Goal: Complete application form: Complete application form

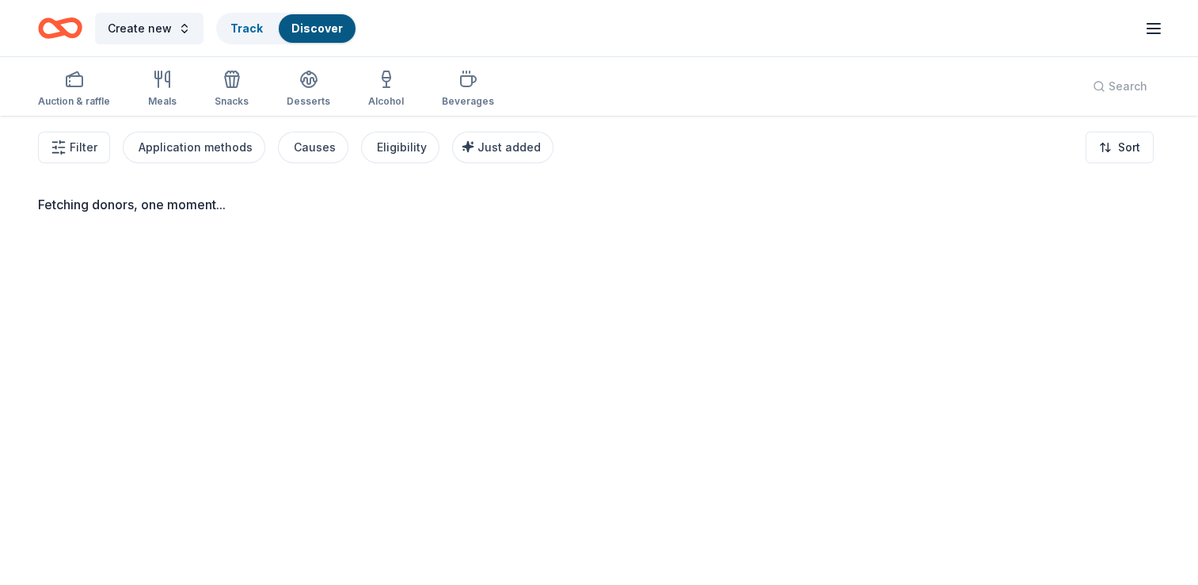
scroll to position [101, 0]
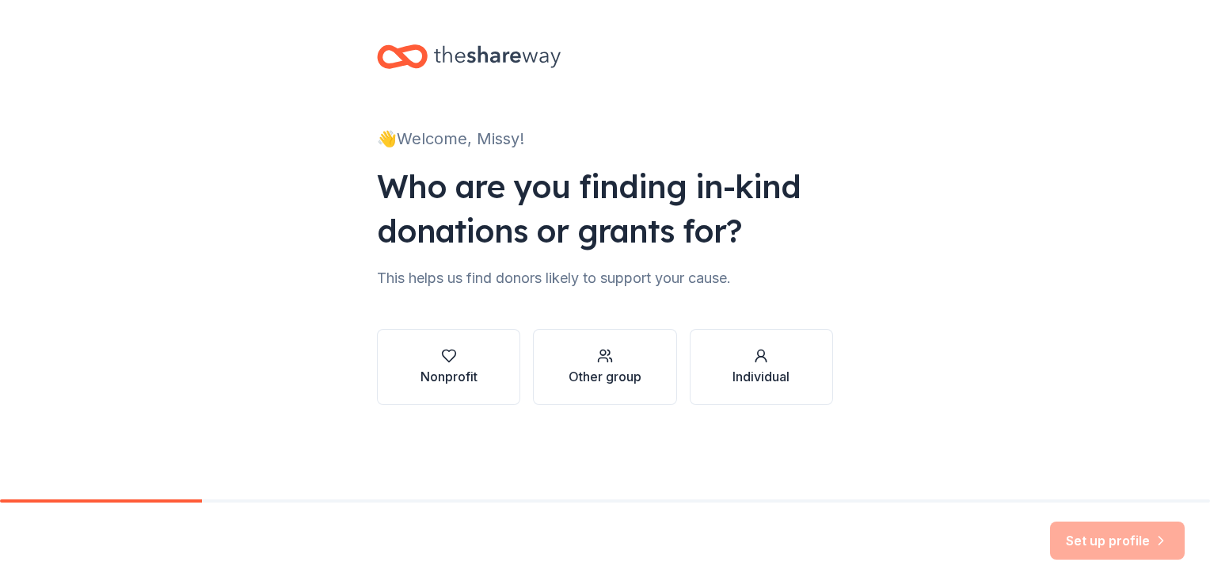
click at [622, 367] on div "Other group" at bounding box center [605, 376] width 73 height 19
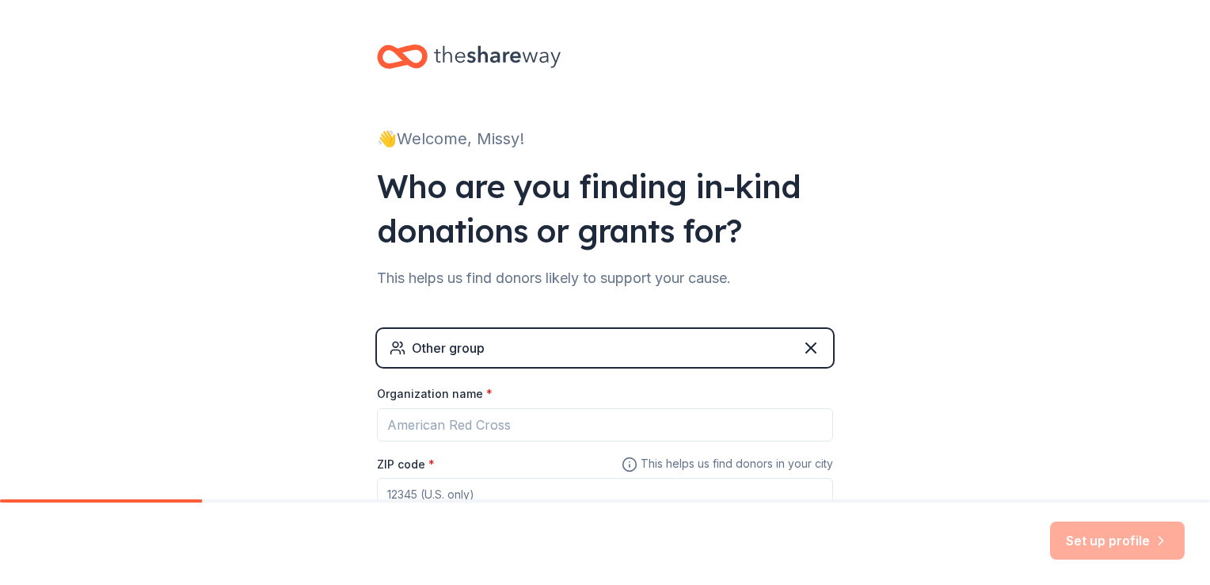
scroll to position [117, 0]
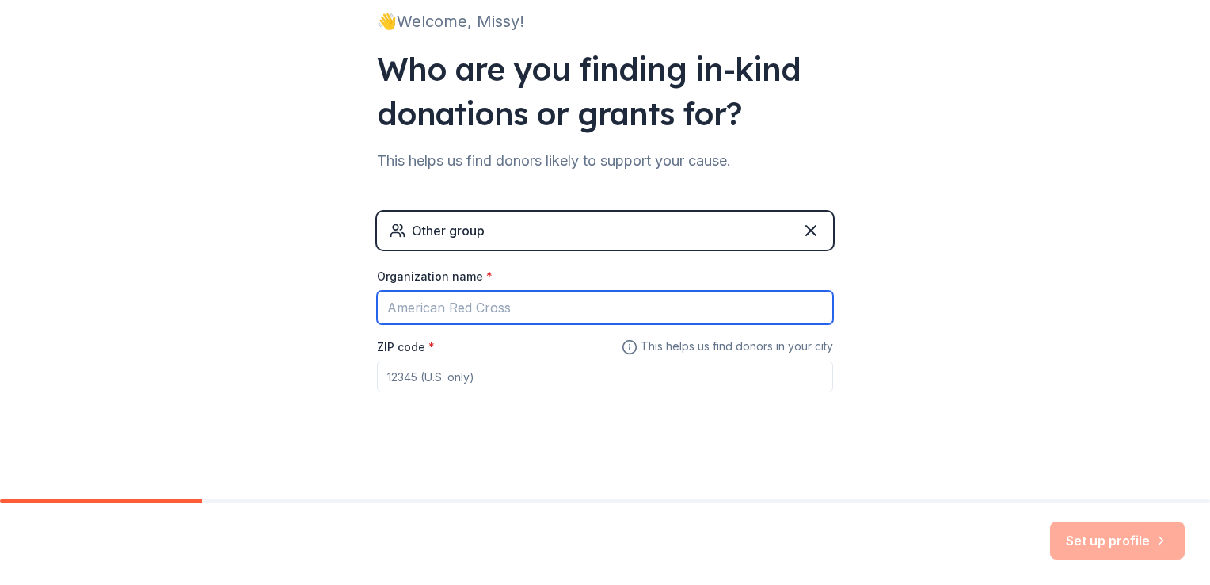
click at [681, 310] on input "Organization name *" at bounding box center [605, 307] width 456 height 33
type input "Winnebago PTO"
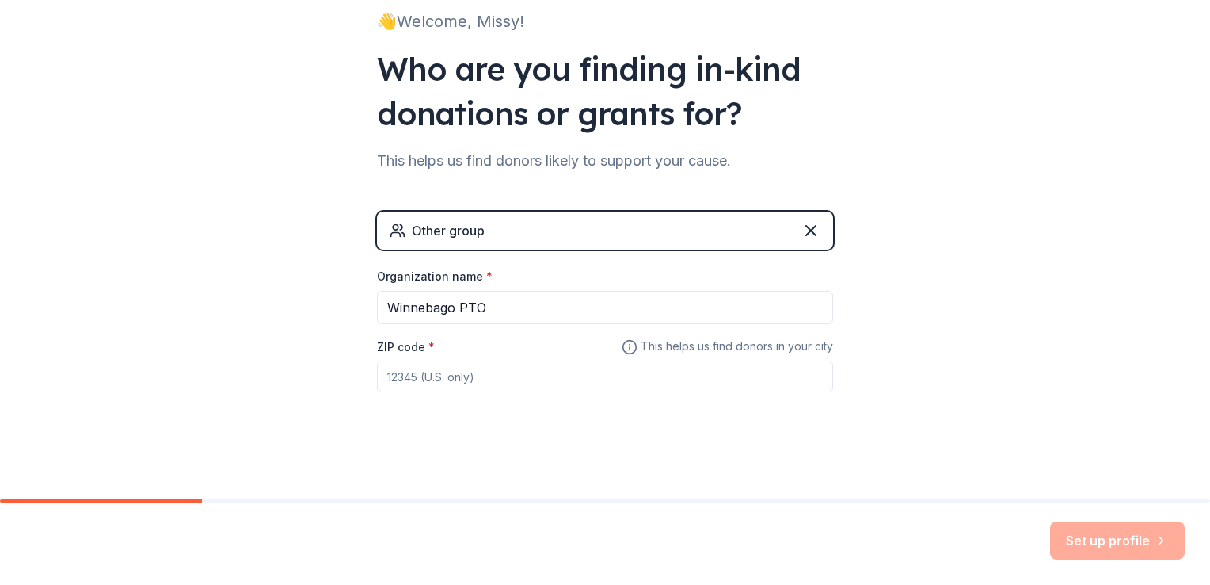
click at [527, 372] on input "ZIP code *" at bounding box center [605, 376] width 456 height 32
type input "61088"
click at [895, 299] on div "👋 Welcome, Missy! Who are you finding in-kind donations or grants for? This hel…" at bounding box center [605, 191] width 1210 height 617
click at [1084, 544] on button "Set up profile" at bounding box center [1117, 540] width 135 height 38
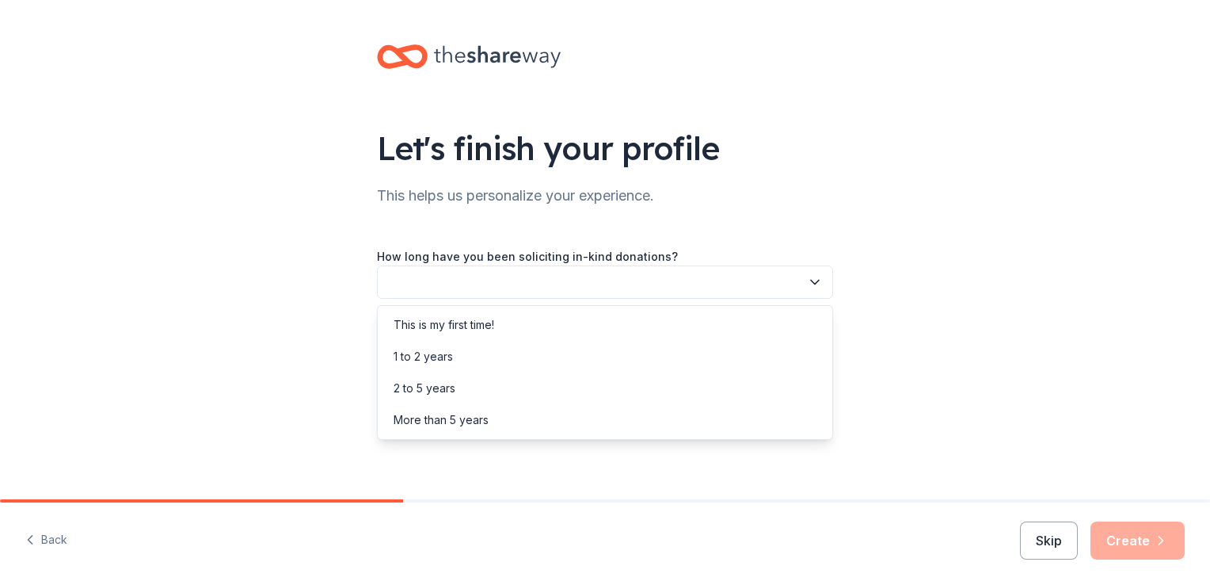
click at [805, 287] on button "button" at bounding box center [605, 281] width 456 height 33
click at [767, 318] on div "This is my first time!" at bounding box center [605, 325] width 448 height 32
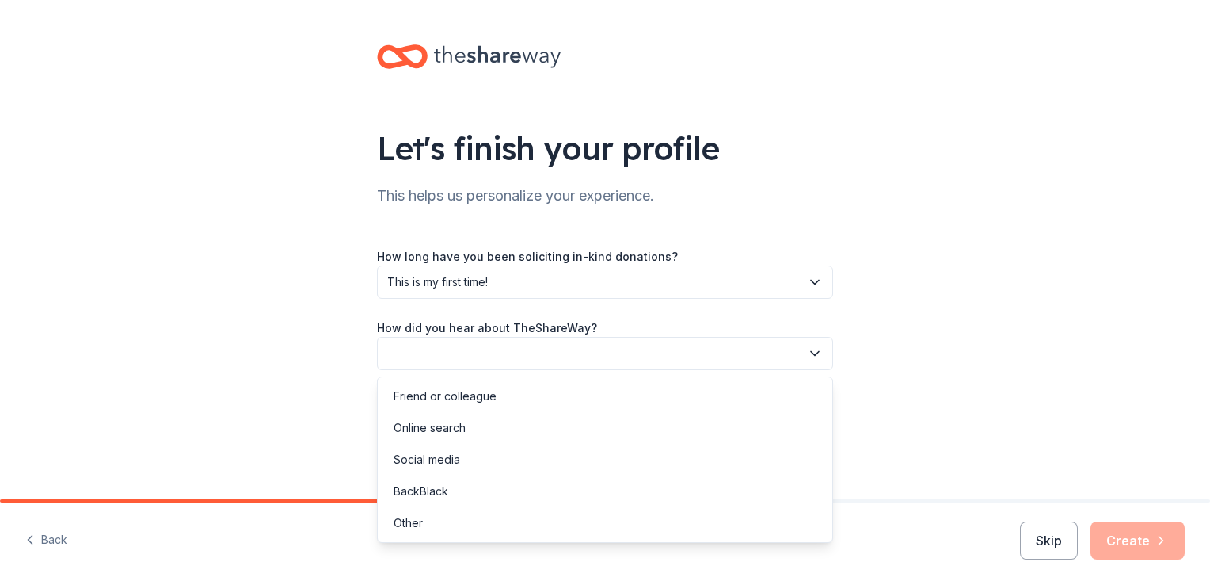
click at [821, 361] on button "button" at bounding box center [605, 353] width 456 height 33
click at [752, 420] on div "Online search" at bounding box center [605, 428] width 448 height 32
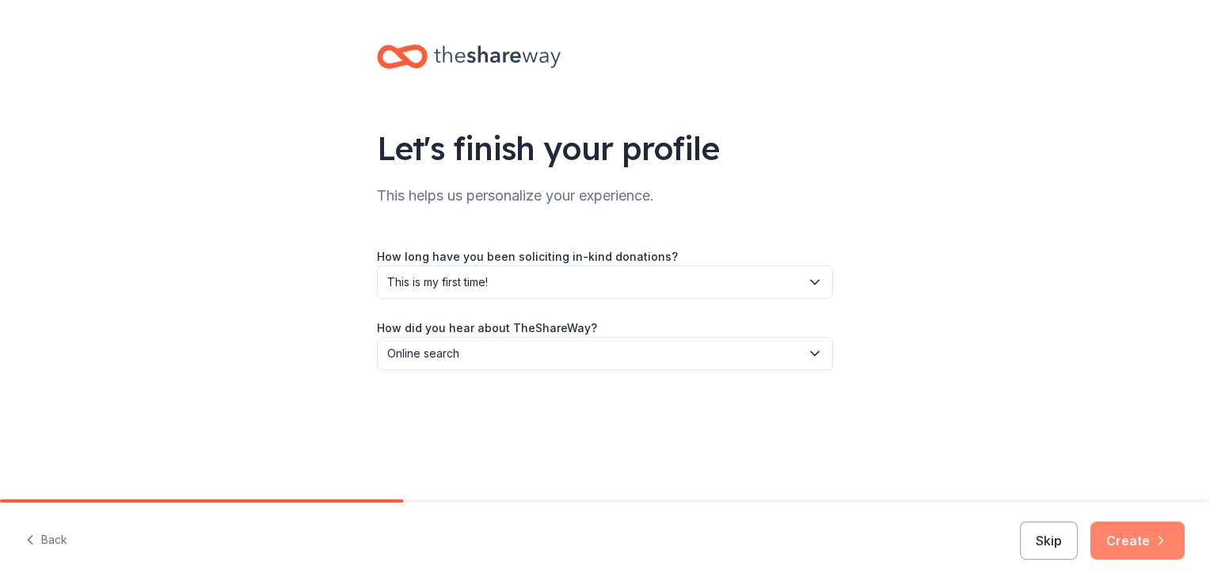
click at [1112, 545] on button "Create" at bounding box center [1138, 540] width 94 height 38
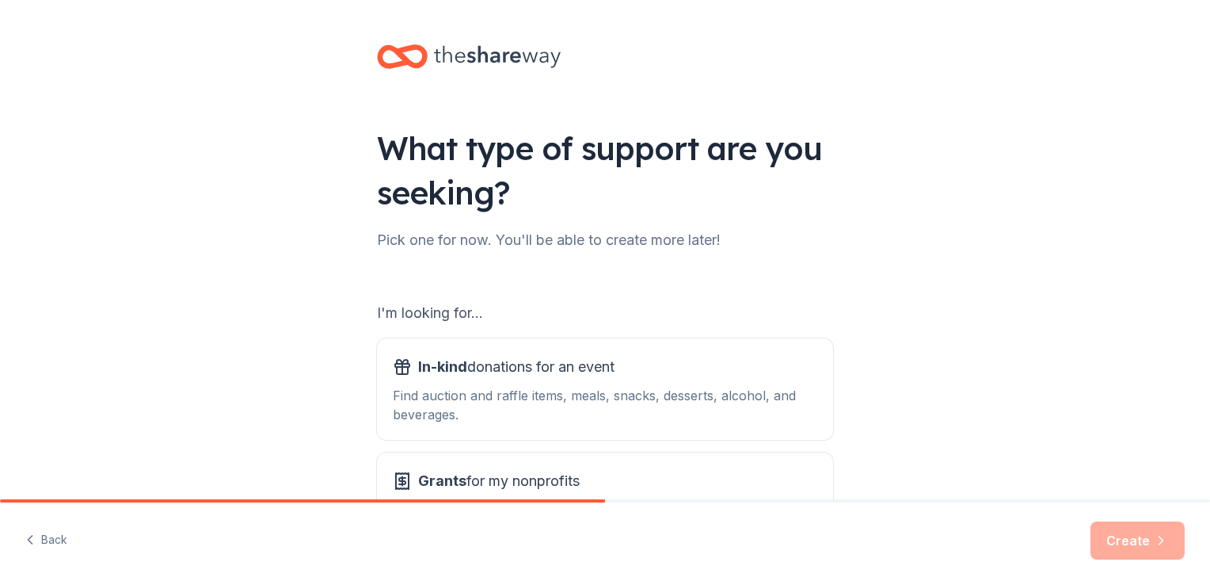
scroll to position [139, 0]
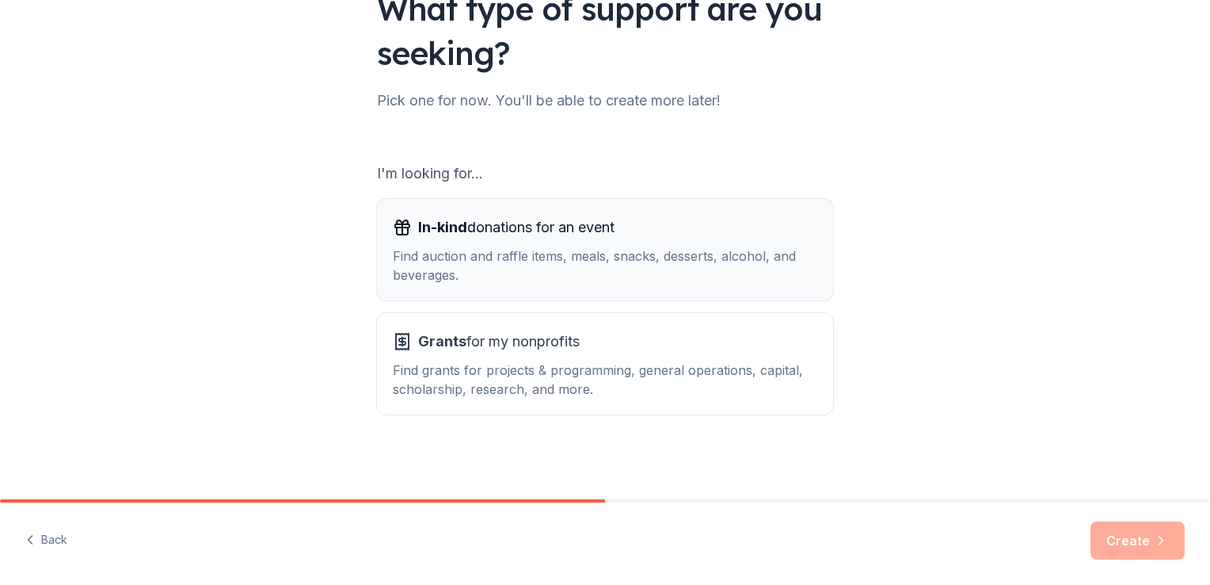
click at [757, 254] on div "Find auction and raffle items, meals, snacks, desserts, alcohol, and beverages." at bounding box center [605, 265] width 425 height 38
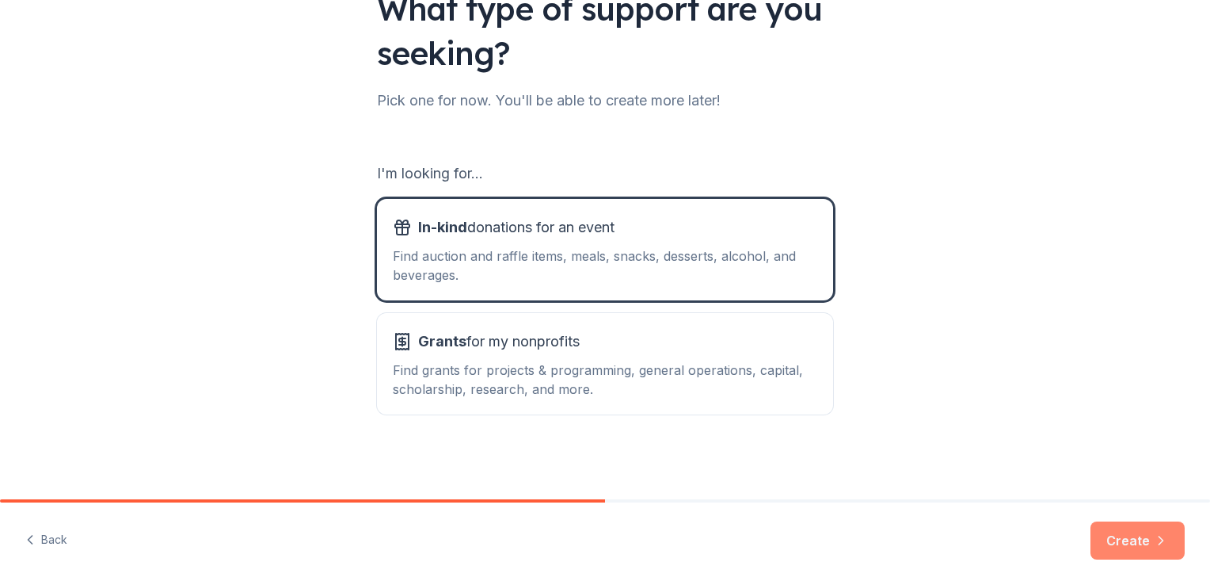
click at [1131, 540] on button "Create" at bounding box center [1138, 540] width 94 height 38
click at [680, 262] on div "Find auction and raffle items, meals, snacks, desserts, alcohol, and beverages." at bounding box center [605, 265] width 425 height 38
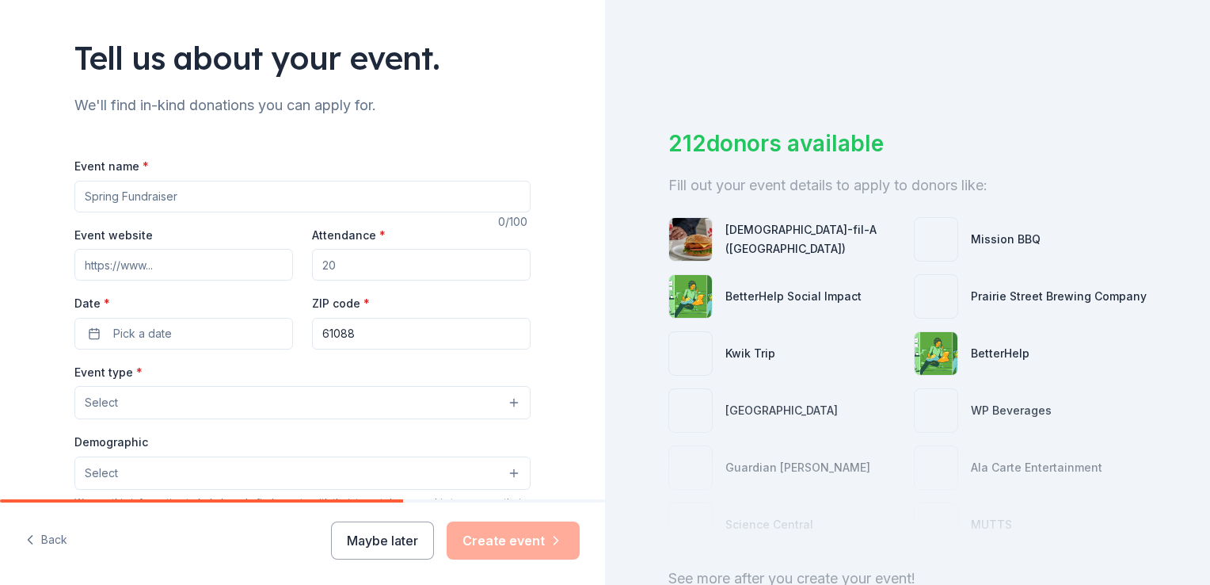
scroll to position [92, 0]
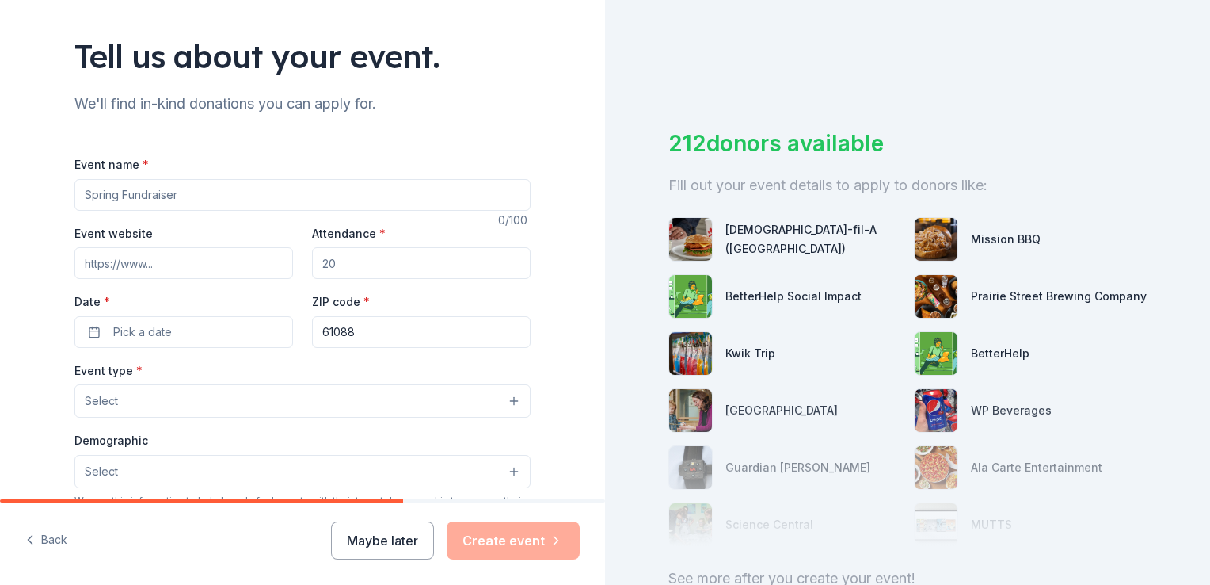
click at [466, 190] on input "Event name *" at bounding box center [302, 195] width 456 height 32
type input "T"
type input "Fall Fundraiser"
click at [214, 261] on input "Event website" at bounding box center [183, 263] width 219 height 32
click at [341, 262] on input "Attendance *" at bounding box center [421, 263] width 219 height 32
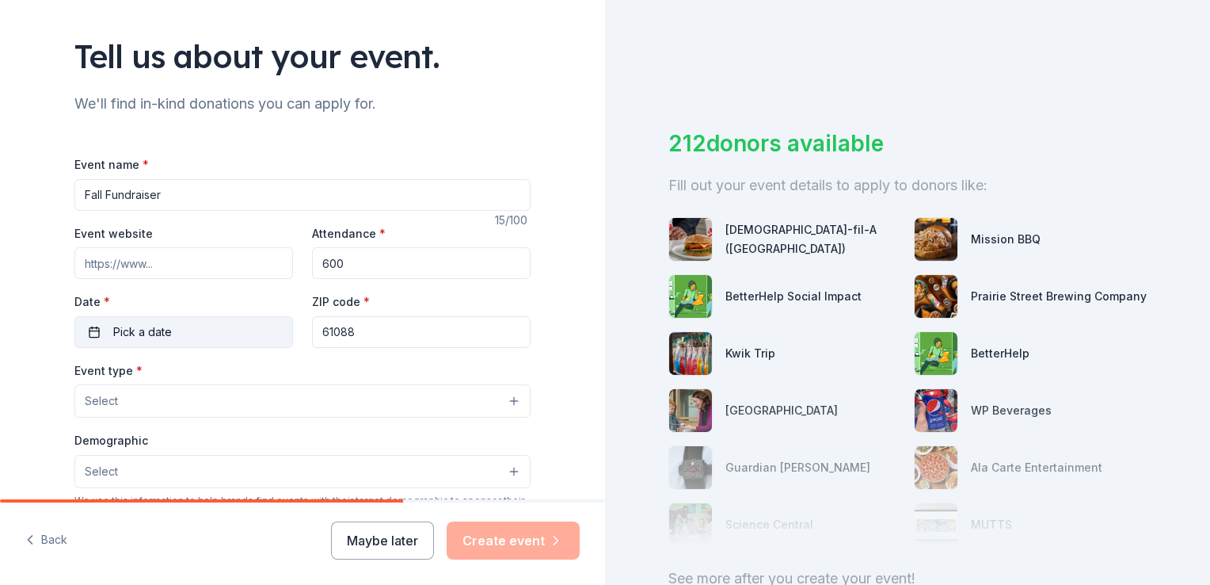
type input "600"
click at [215, 326] on button "Pick a date" at bounding box center [183, 332] width 219 height 32
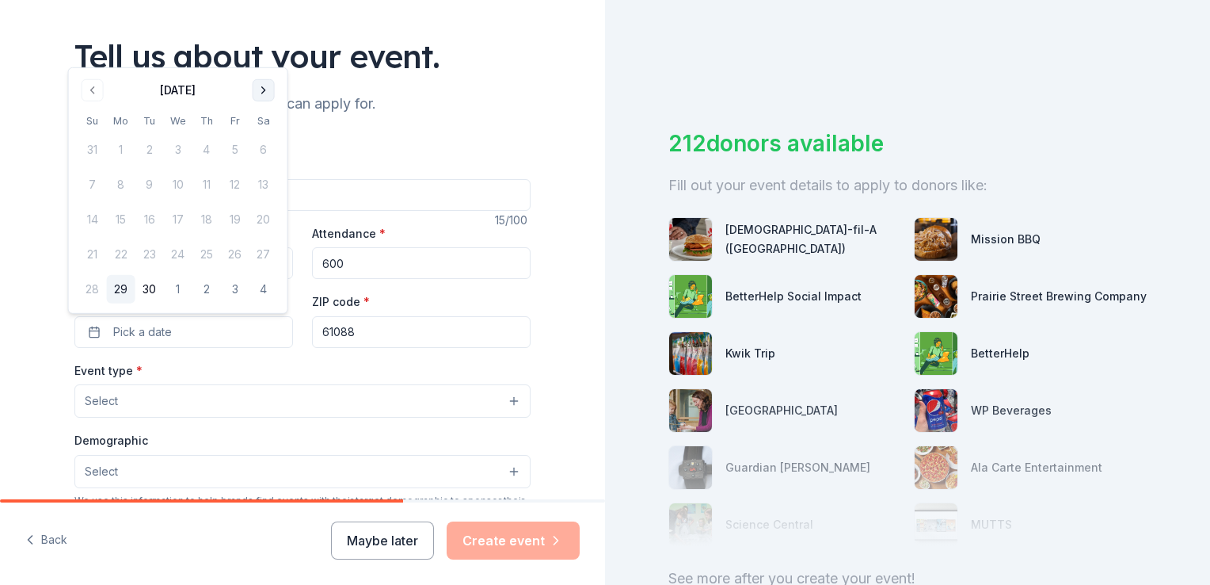
click at [263, 93] on button "Go to next month" at bounding box center [264, 90] width 22 height 22
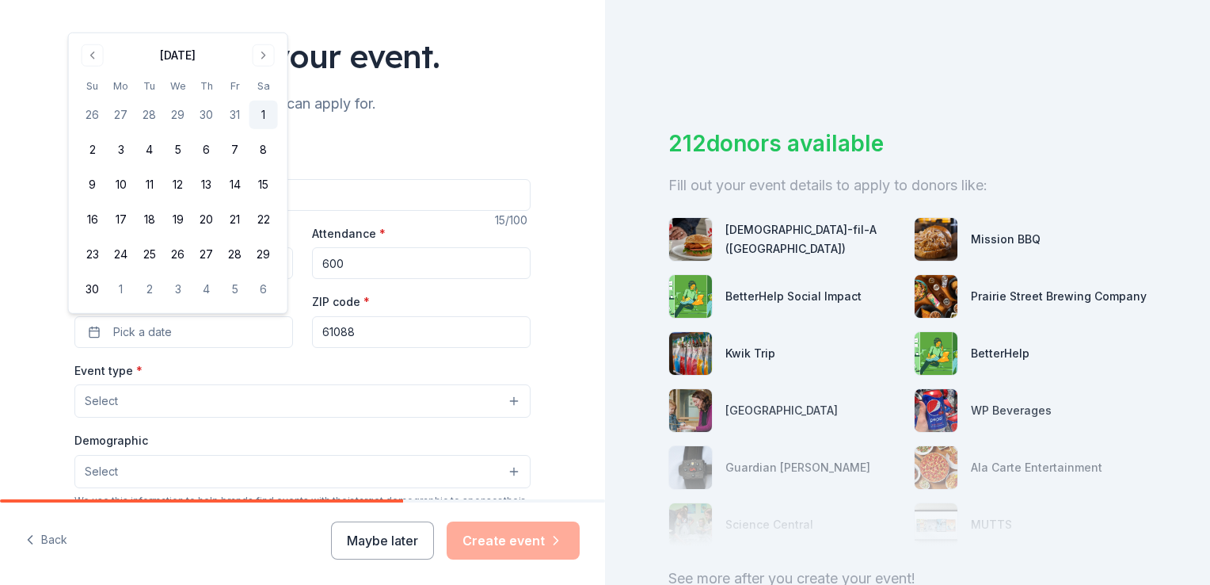
click at [264, 115] on button "1" at bounding box center [264, 115] width 29 height 29
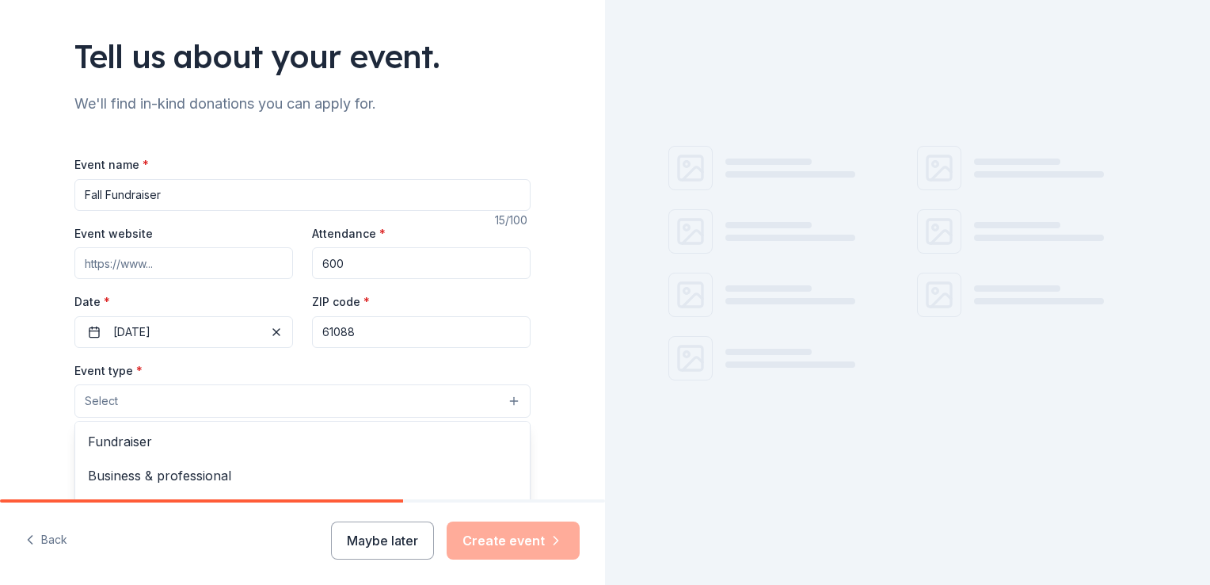
click at [238, 403] on button "Select" at bounding box center [302, 400] width 456 height 33
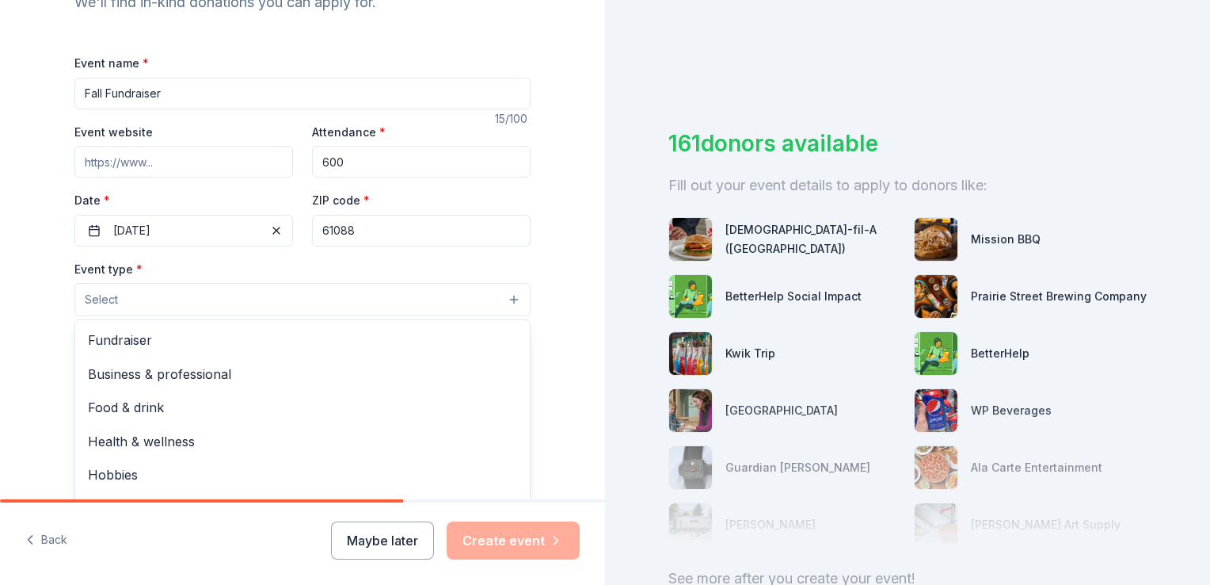
scroll to position [209, 0]
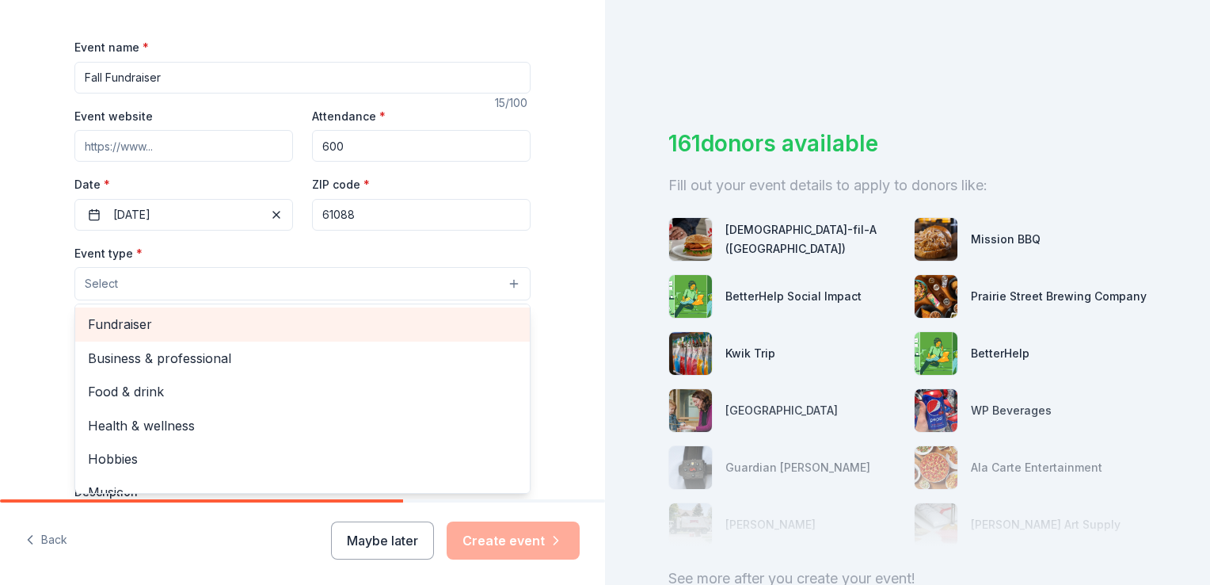
click at [148, 329] on span "Fundraiser" at bounding box center [302, 324] width 429 height 21
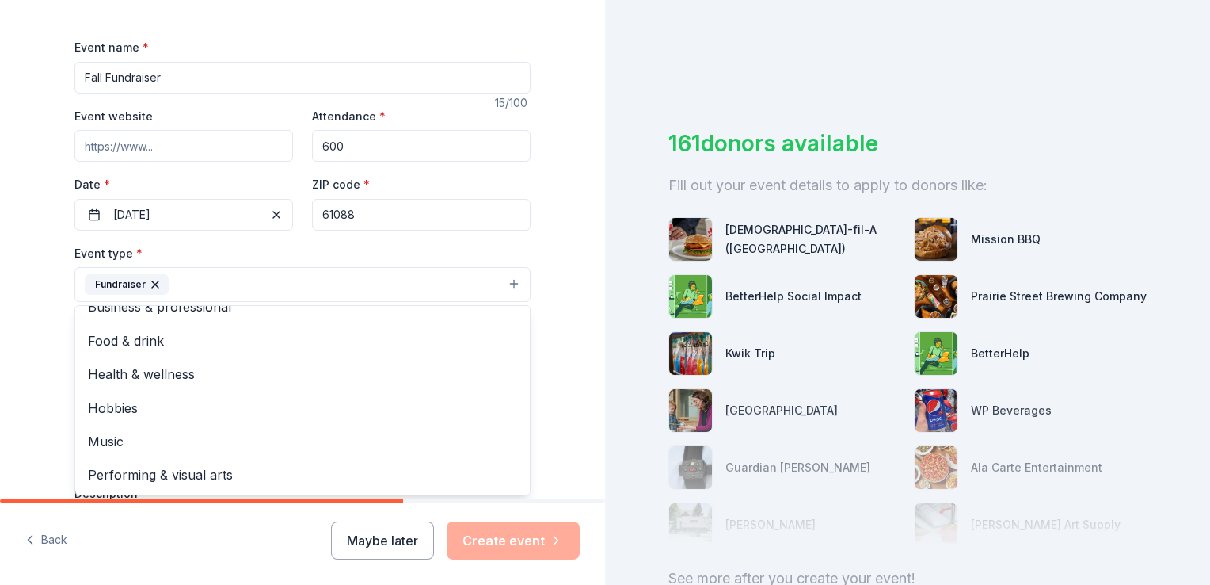
click at [573, 312] on div "Tell us about your event. We'll find in-kind donations you can apply for. Event…" at bounding box center [302, 319] width 605 height 1056
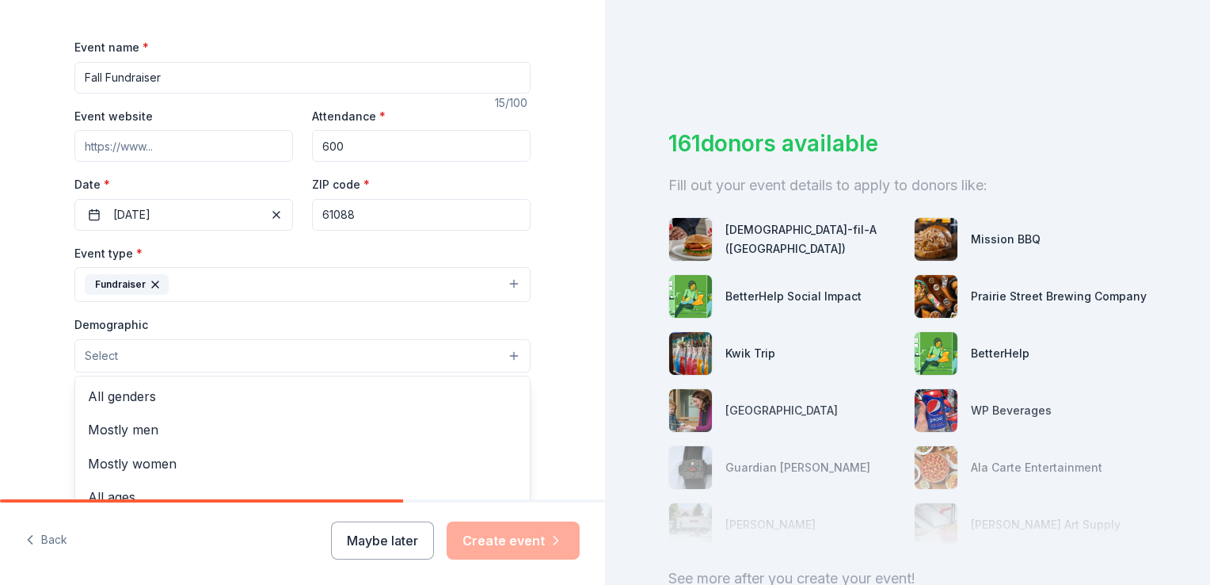
click at [411, 355] on button "Select" at bounding box center [302, 355] width 456 height 33
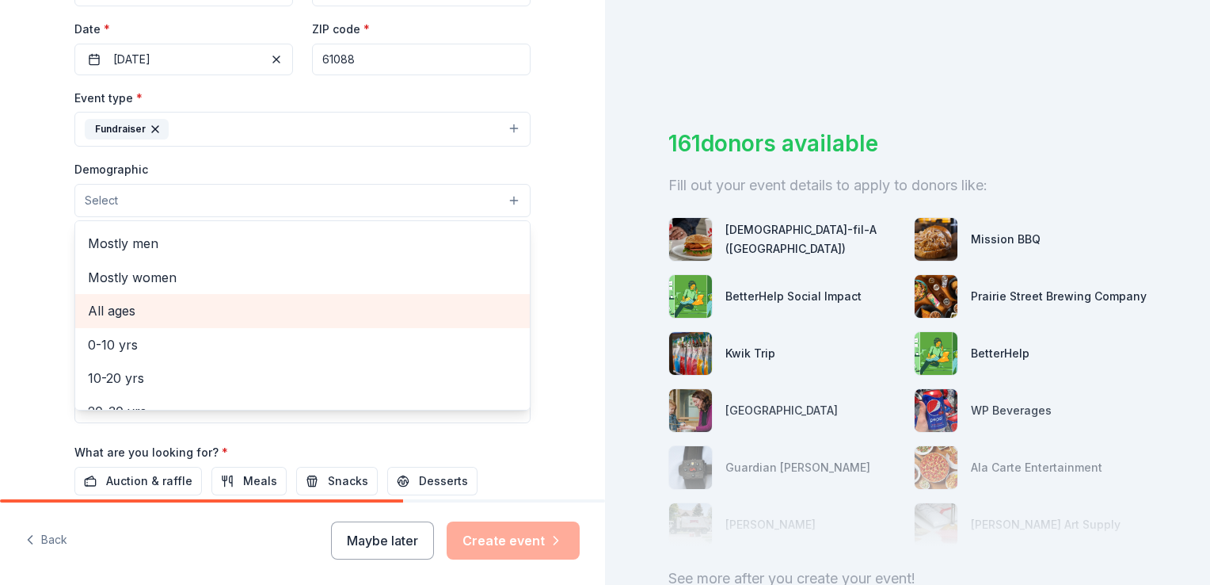
scroll to position [18, 0]
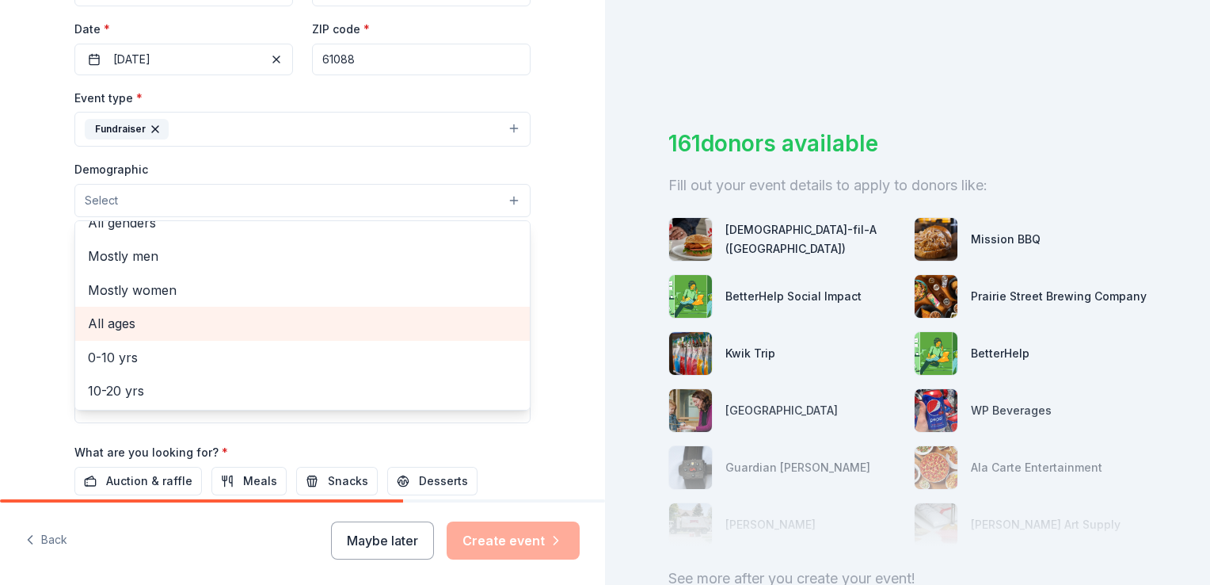
click at [317, 314] on span "All ages" at bounding box center [302, 323] width 429 height 21
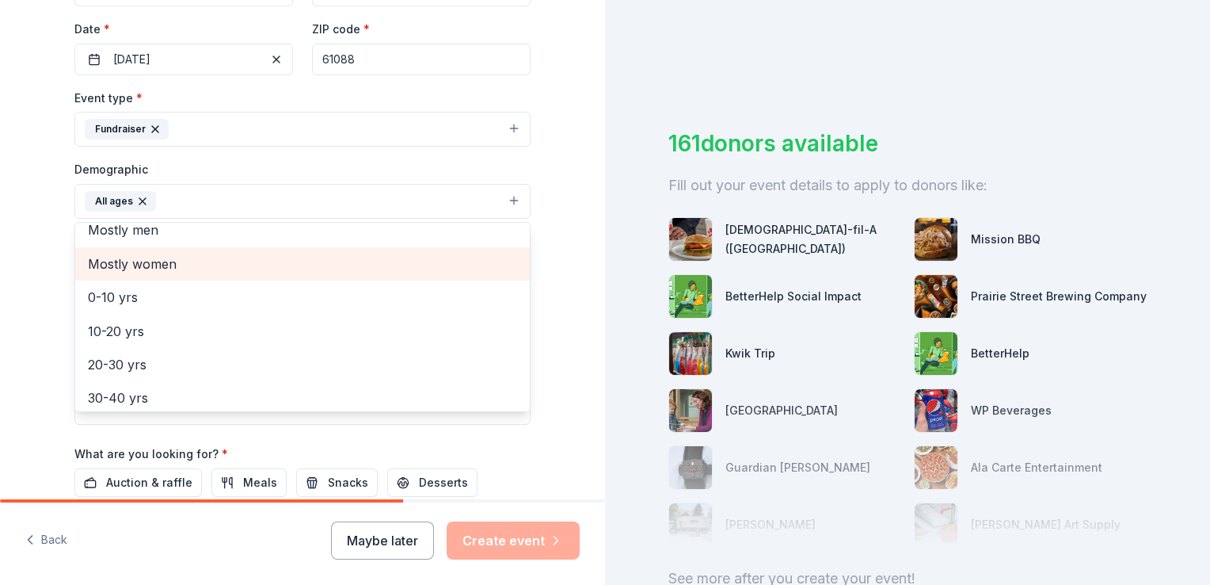
scroll to position [0, 0]
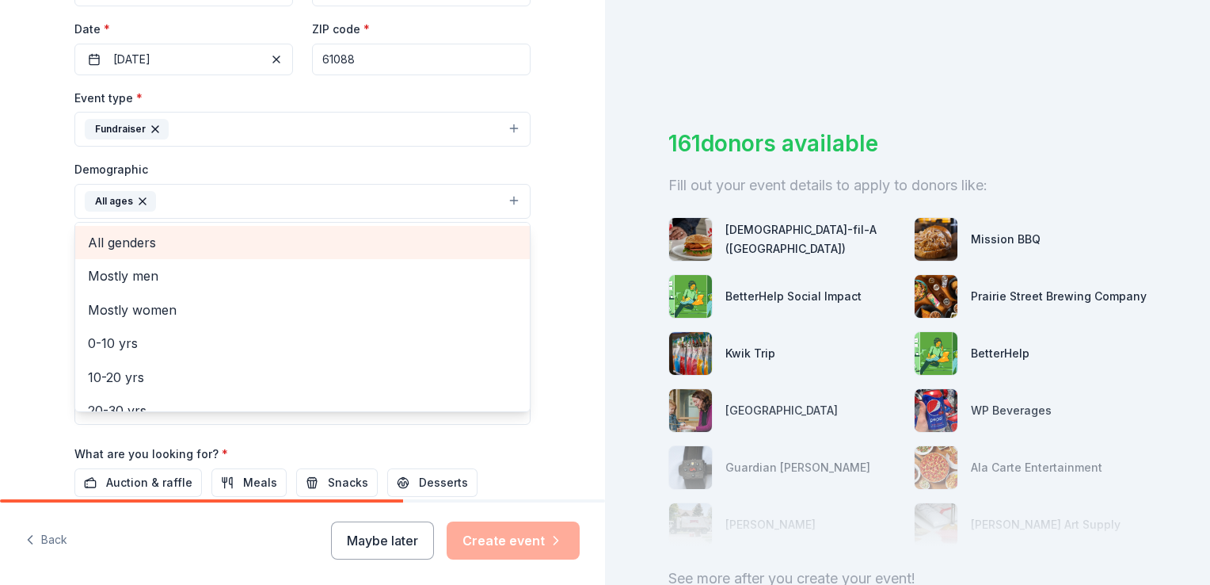
click at [279, 246] on span "All genders" at bounding box center [302, 242] width 429 height 21
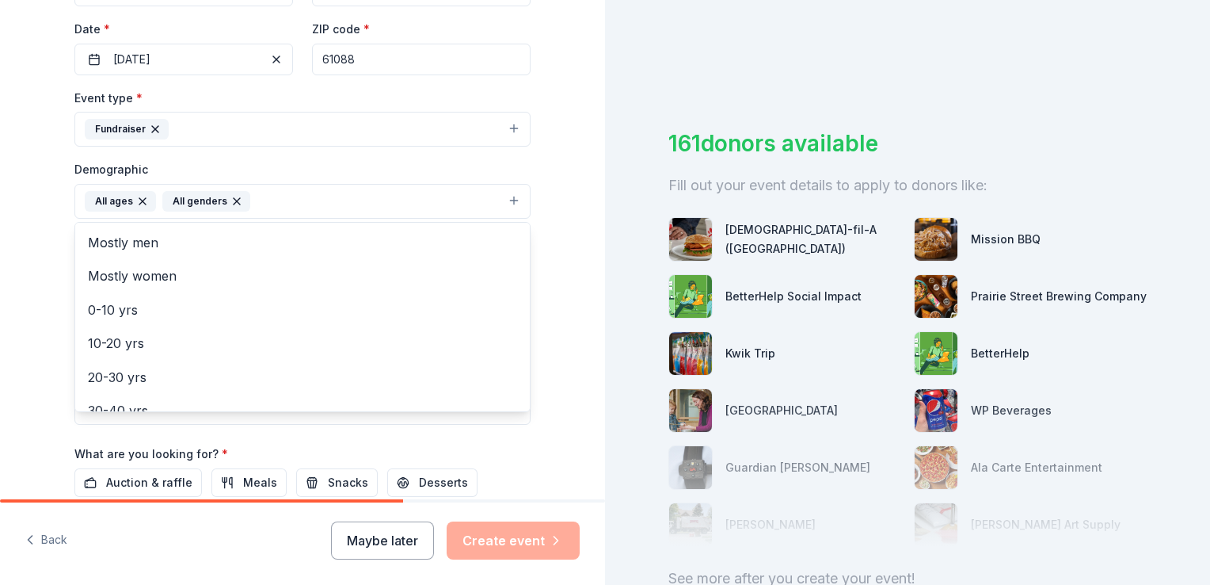
click at [558, 265] on div "Tell us about your event. We'll find in-kind donations you can apply for. Event…" at bounding box center [302, 164] width 605 height 1057
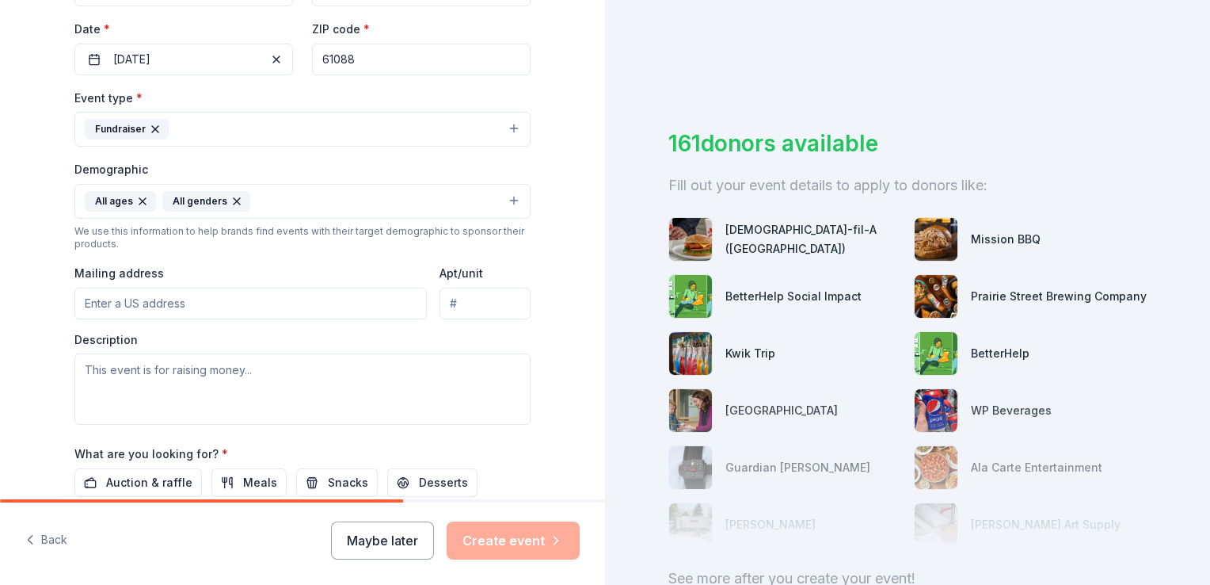
click at [349, 297] on input "Mailing address" at bounding box center [250, 304] width 352 height 32
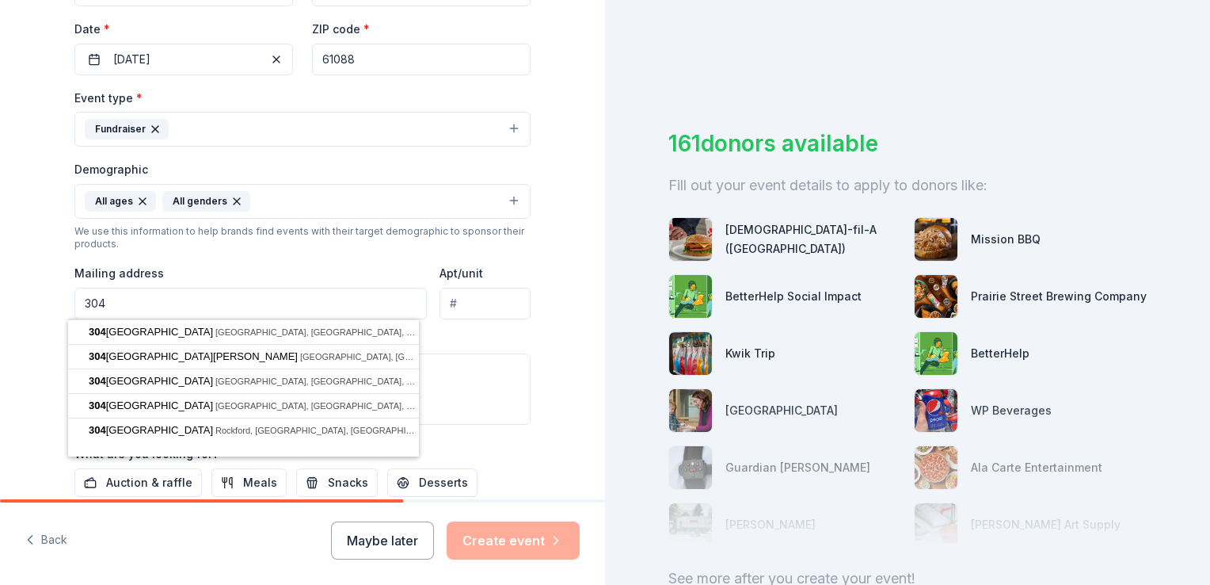
type input "304 E McNair Road"
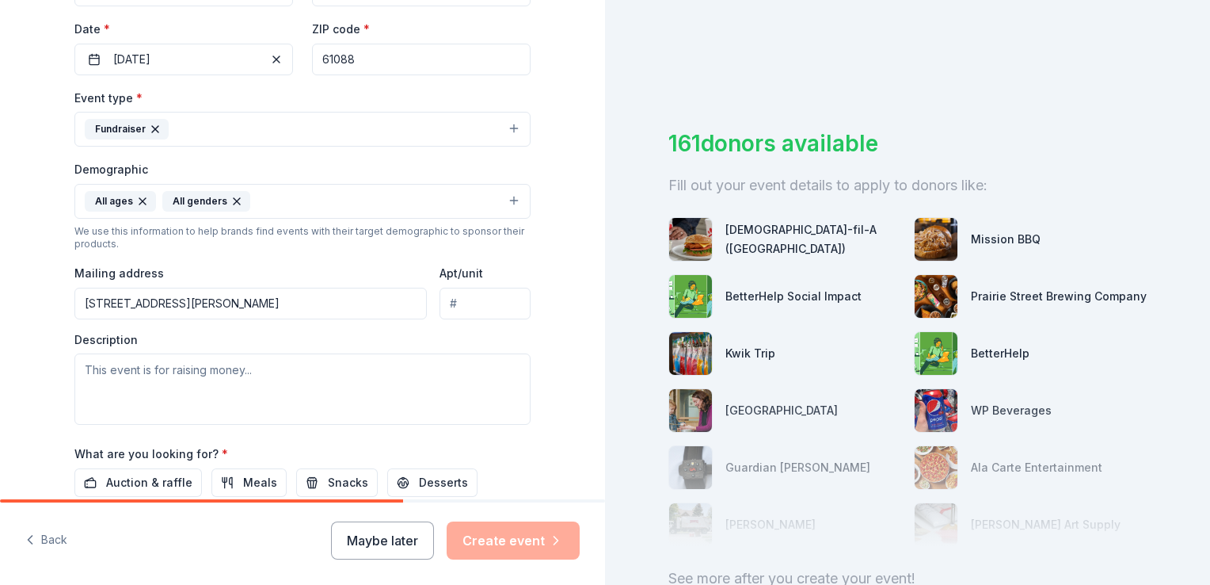
click at [497, 333] on div "Description" at bounding box center [302, 378] width 456 height 93
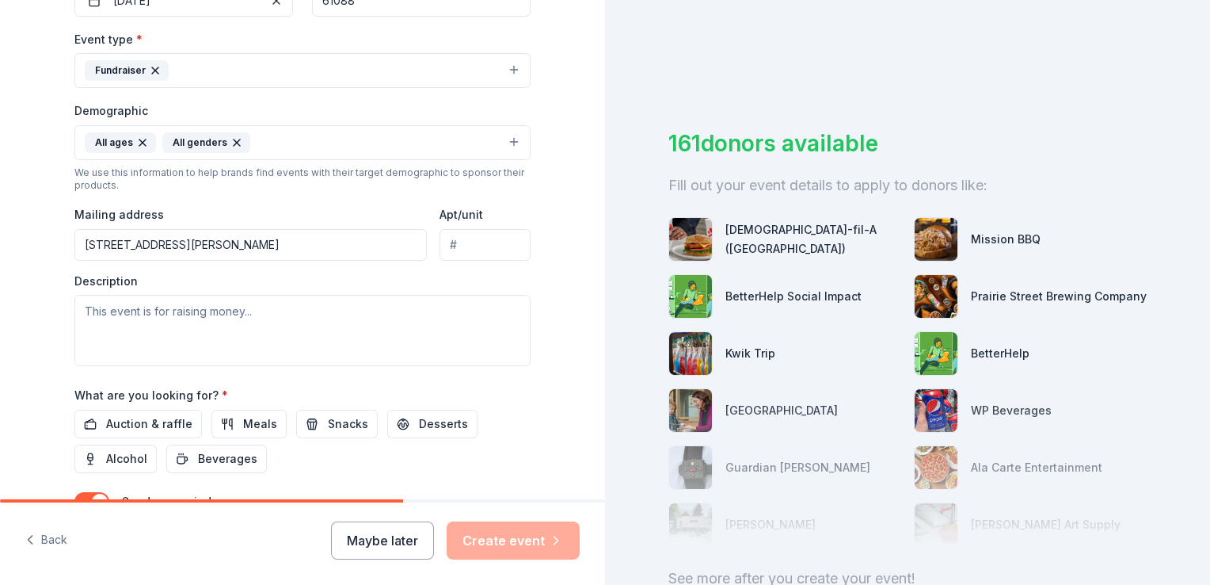
scroll to position [428, 0]
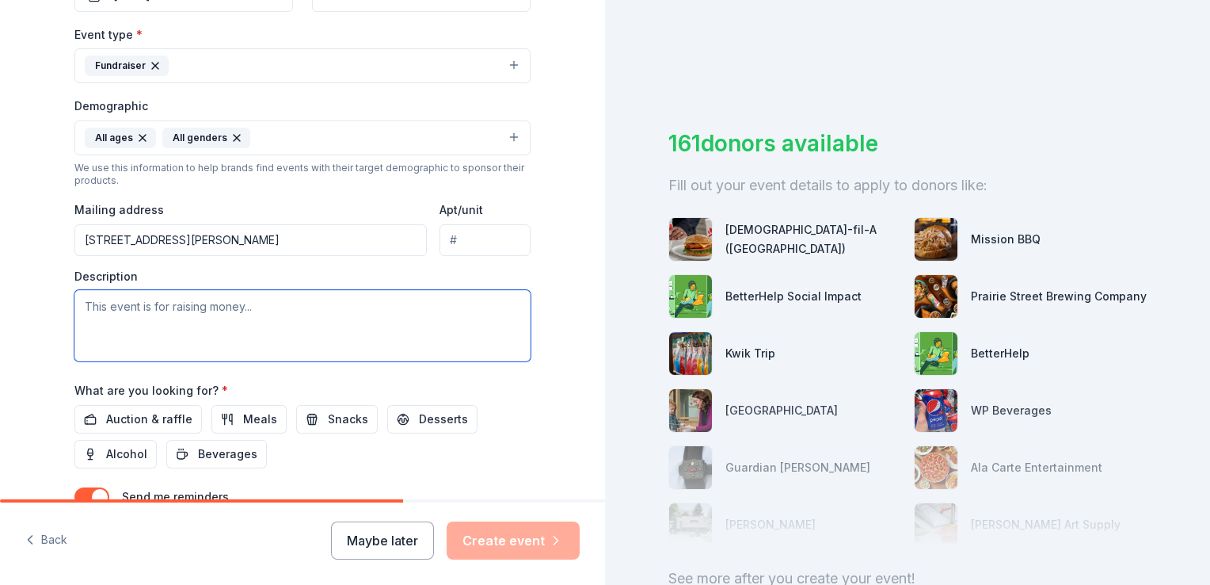
click at [412, 304] on textarea at bounding box center [302, 325] width 456 height 71
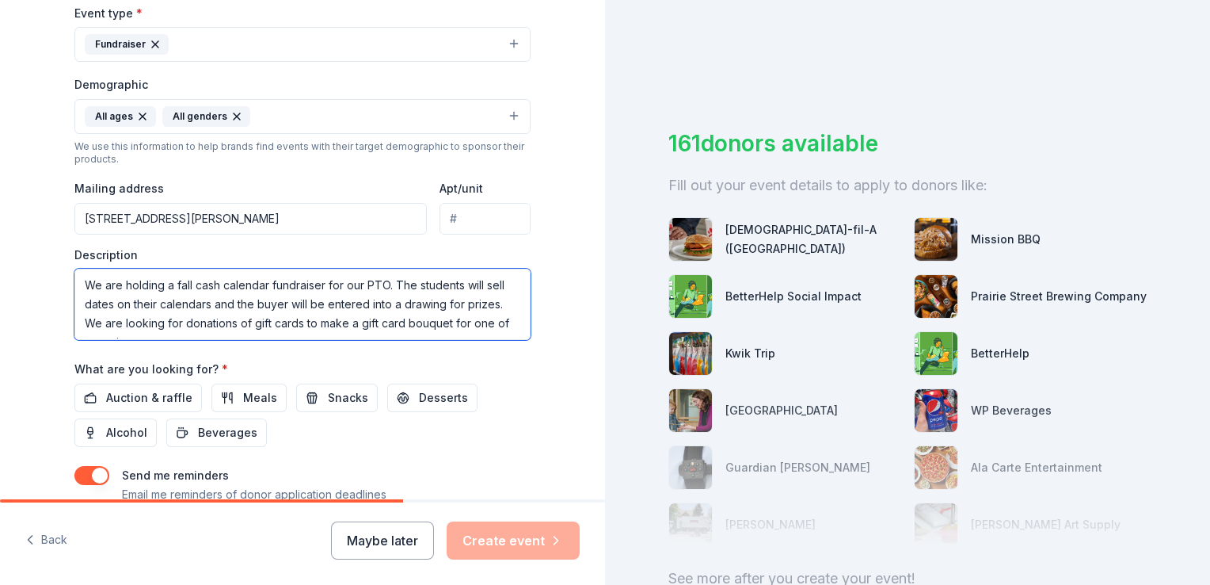
scroll to position [10, 0]
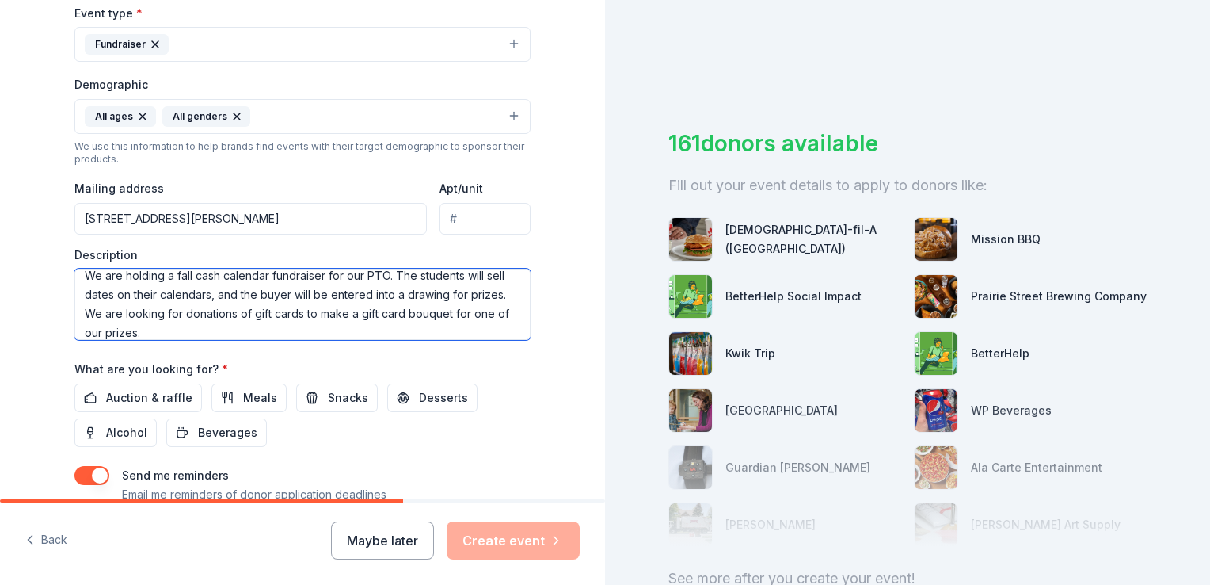
type textarea "We are holding a fall cash calendar fundraiser for our PTO. The students will s…"
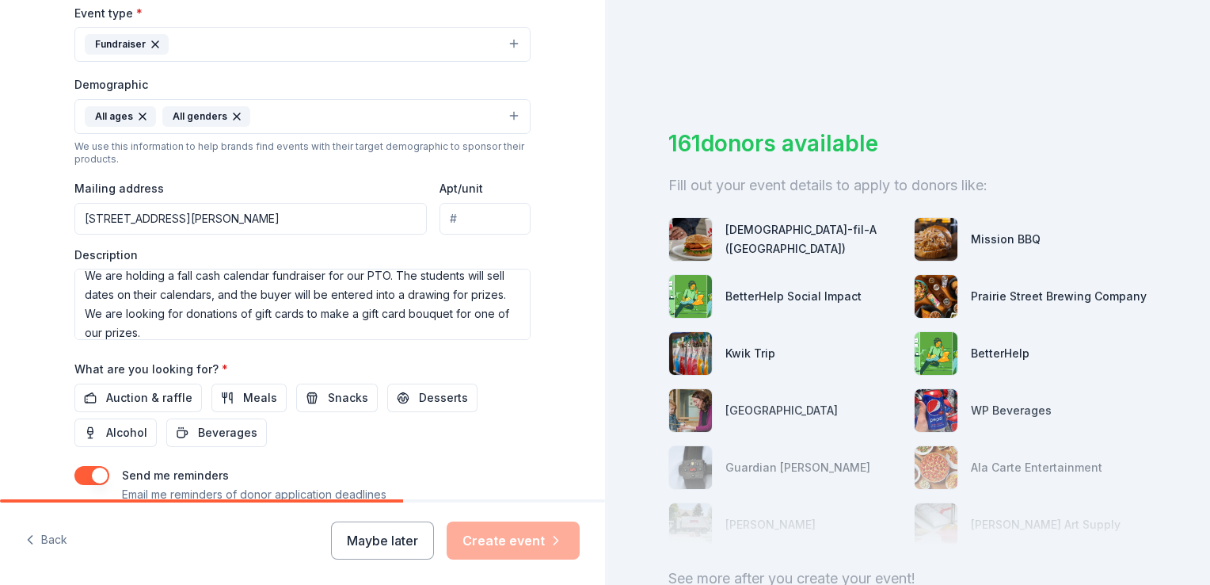
click at [486, 363] on div "What are you looking for? * Auction & raffle Meals Snacks Desserts Alcohol Beve…" at bounding box center [302, 403] width 456 height 88
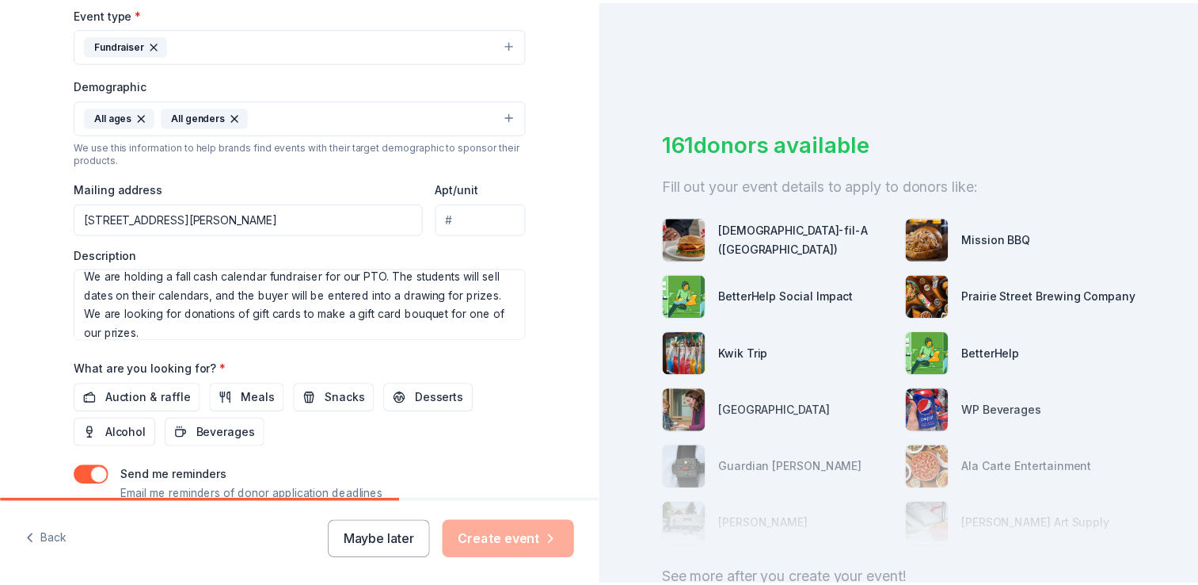
scroll to position [558, 0]
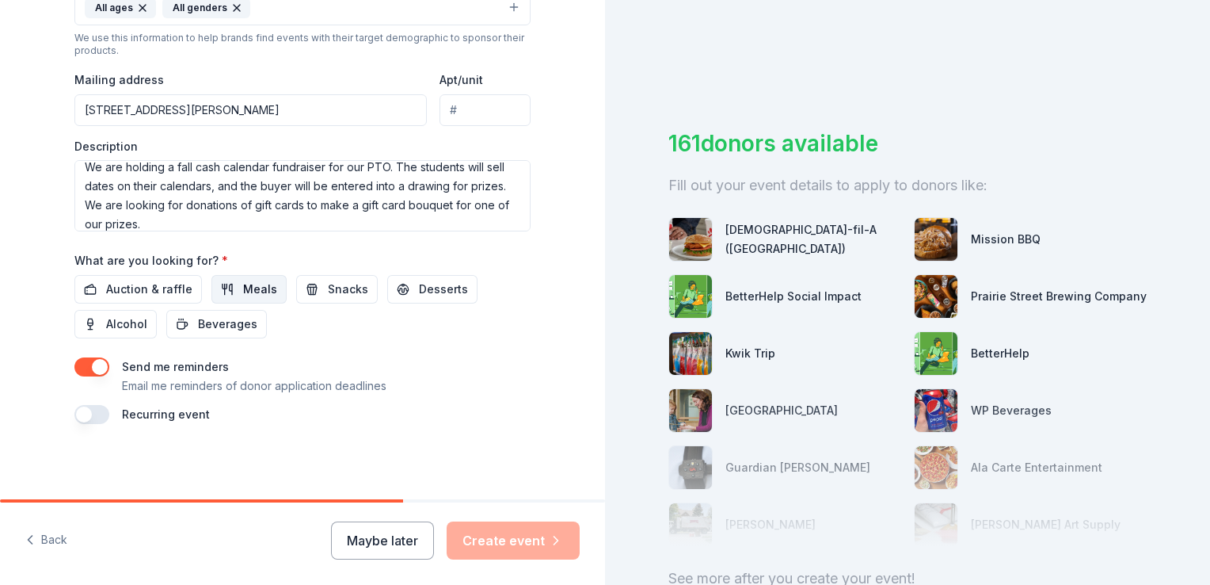
click at [250, 286] on span "Meals" at bounding box center [260, 289] width 34 height 19
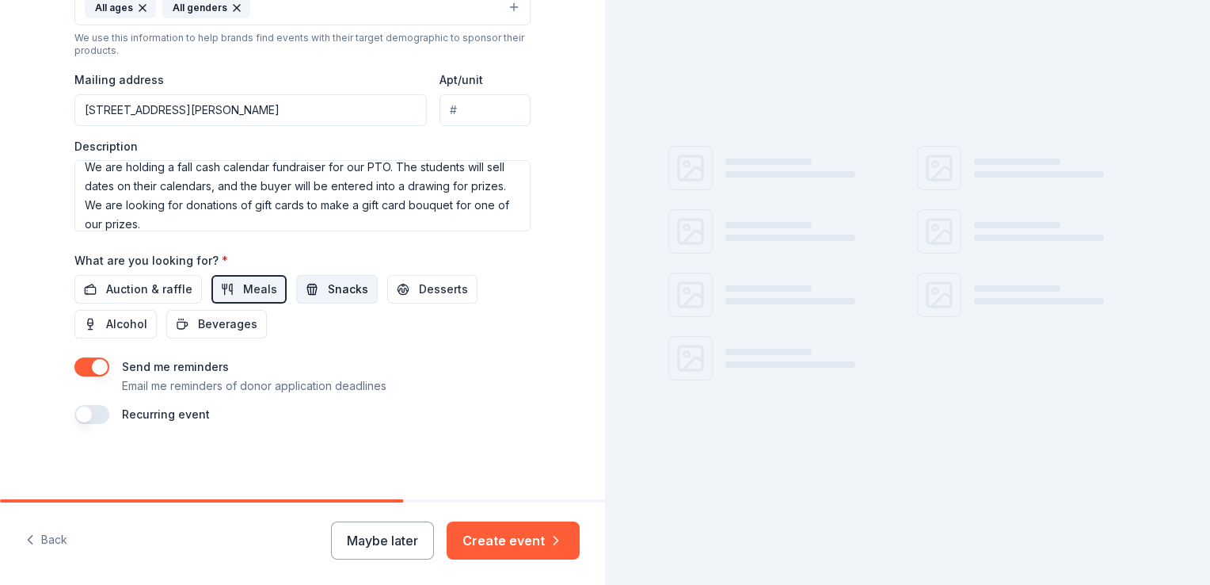
click at [330, 285] on span "Snacks" at bounding box center [348, 289] width 40 height 19
click at [419, 292] on span "Desserts" at bounding box center [443, 289] width 49 height 19
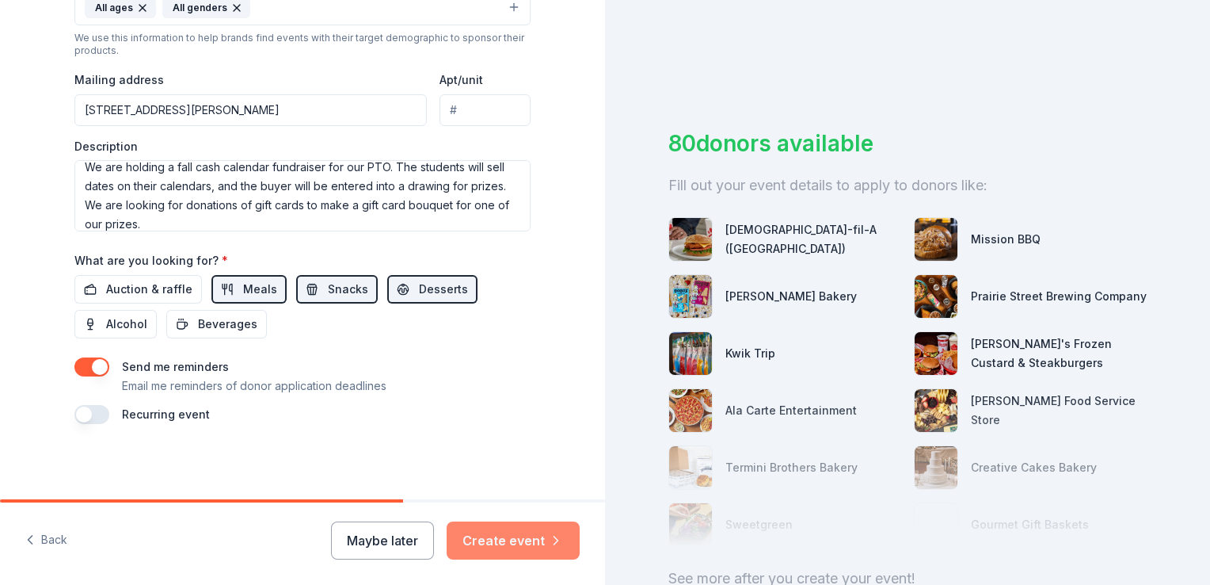
click at [513, 543] on button "Create event" at bounding box center [513, 540] width 133 height 38
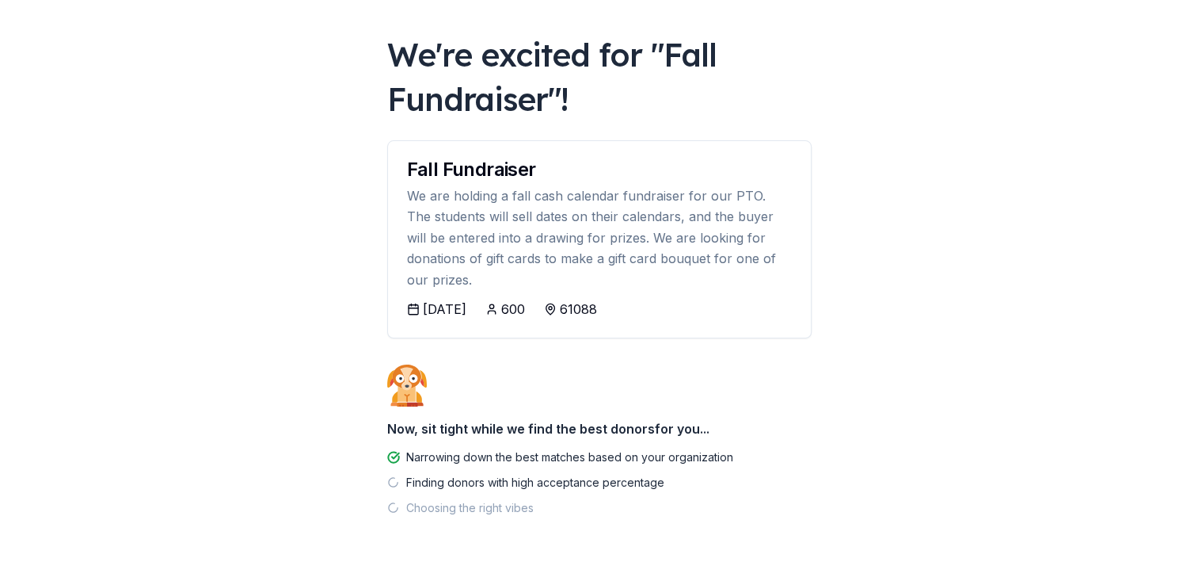
scroll to position [84, 0]
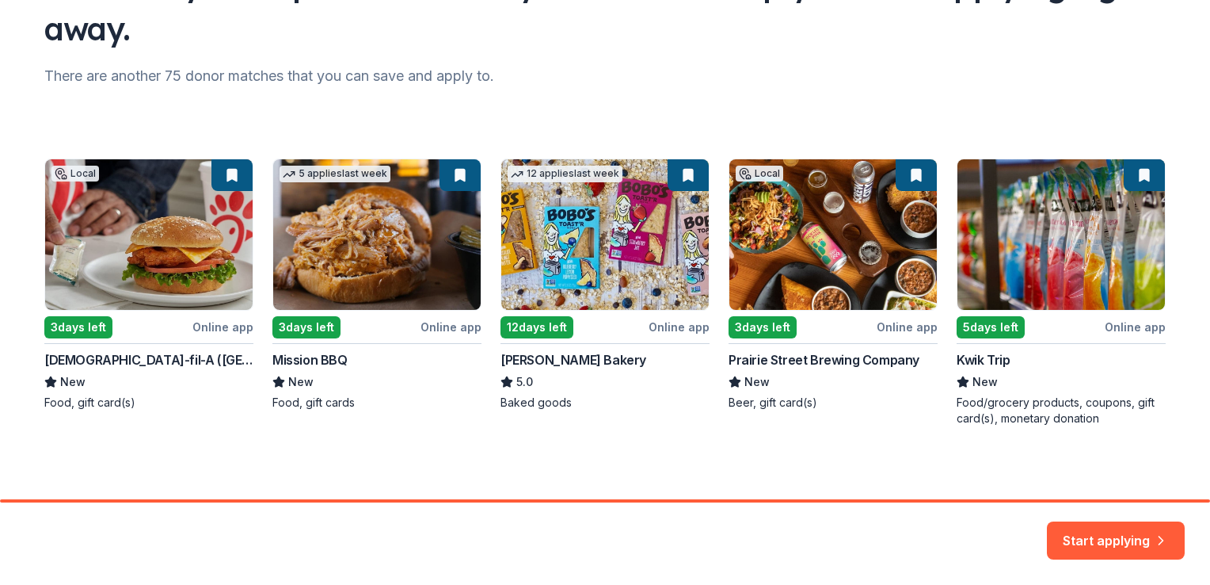
scroll to position [166, 0]
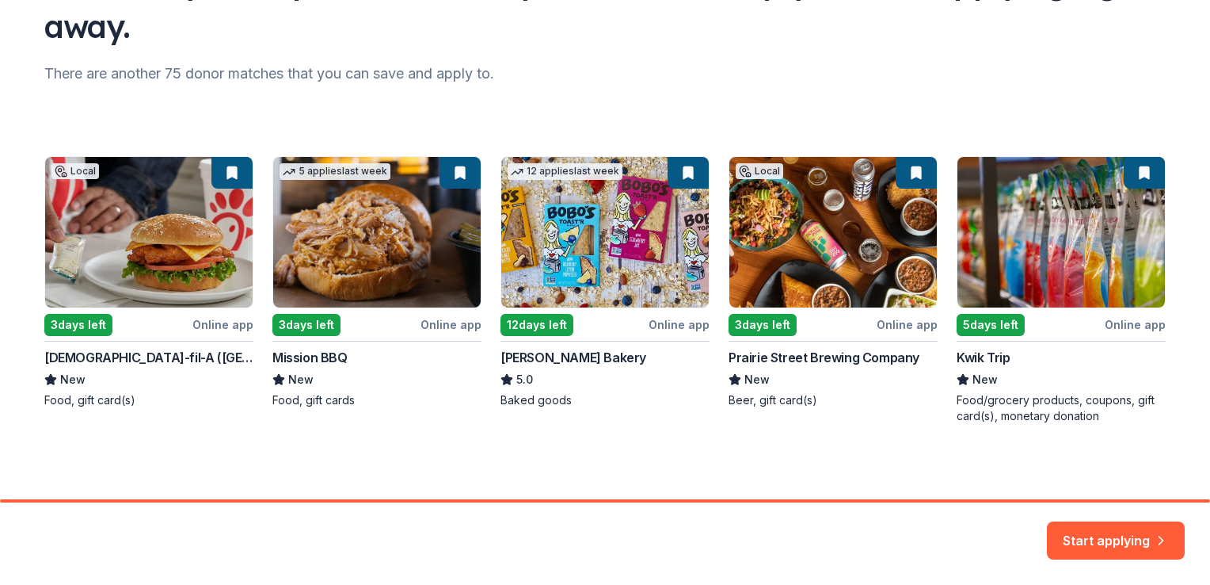
click at [1099, 551] on div "Start applying" at bounding box center [1116, 540] width 138 height 38
click at [1091, 532] on button "Start applying" at bounding box center [1116, 531] width 138 height 38
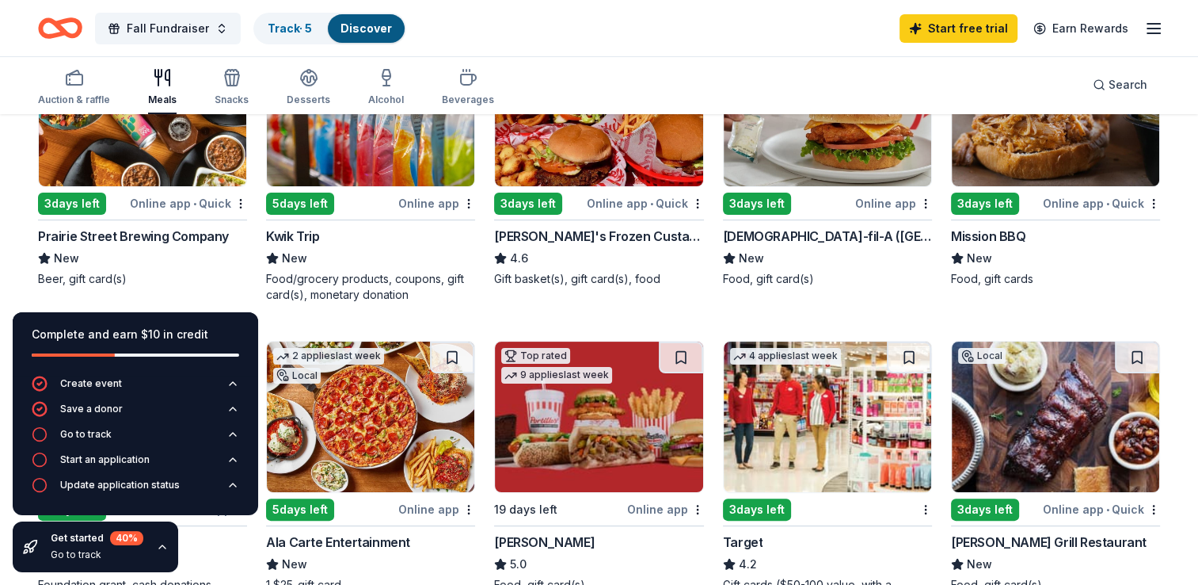
scroll to position [261, 0]
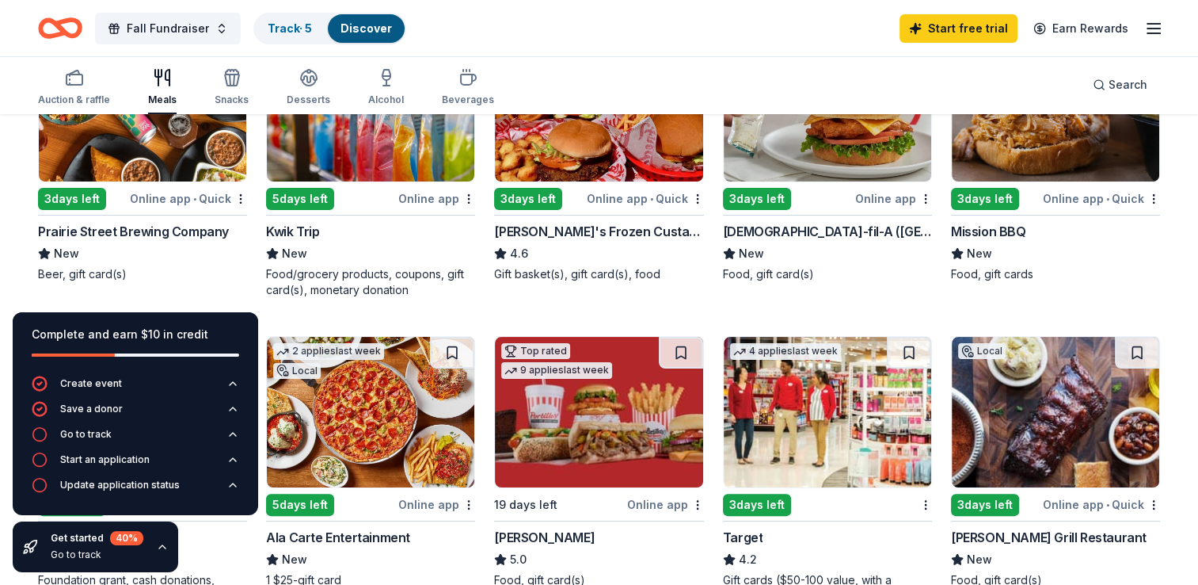
click at [200, 226] on div "Prairie Street Brewing Company" at bounding box center [133, 231] width 191 height 19
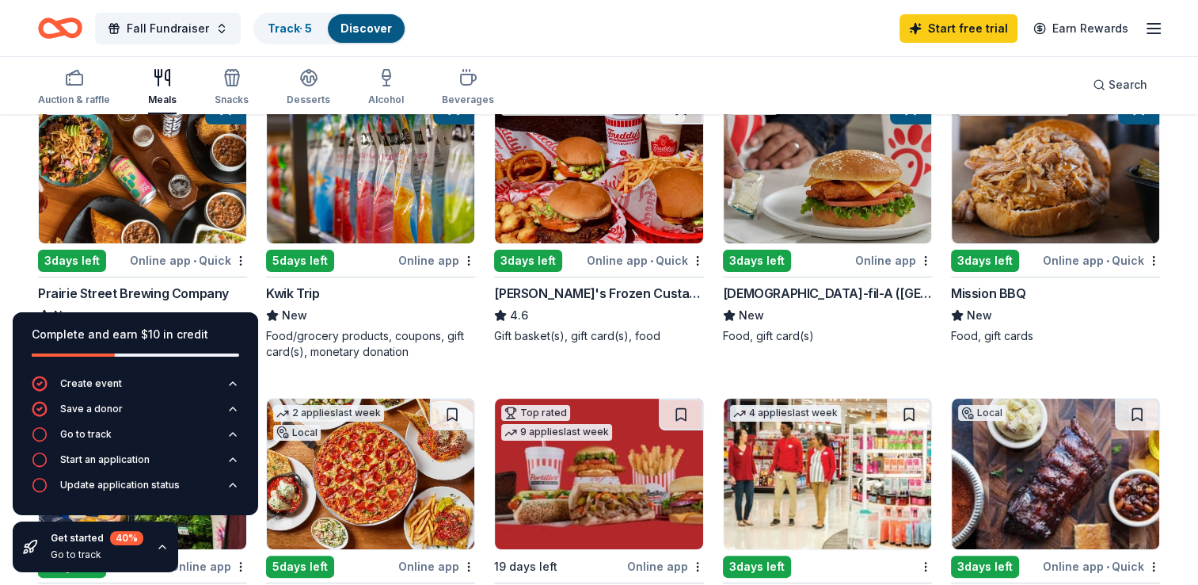
scroll to position [199, 0]
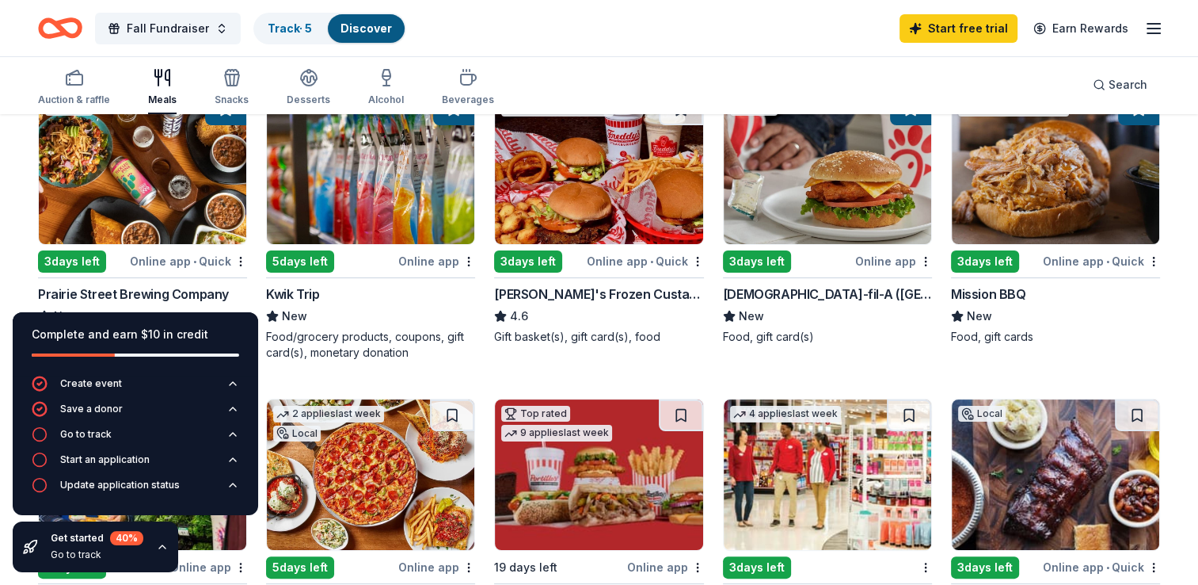
click at [396, 189] on img at bounding box center [371, 168] width 208 height 151
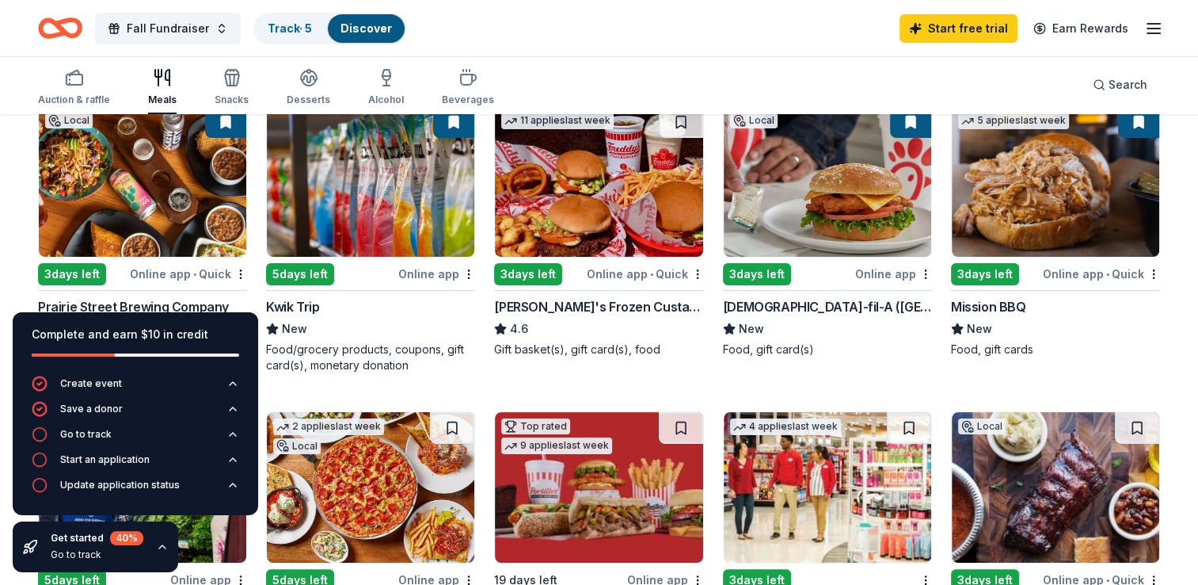
scroll to position [182, 0]
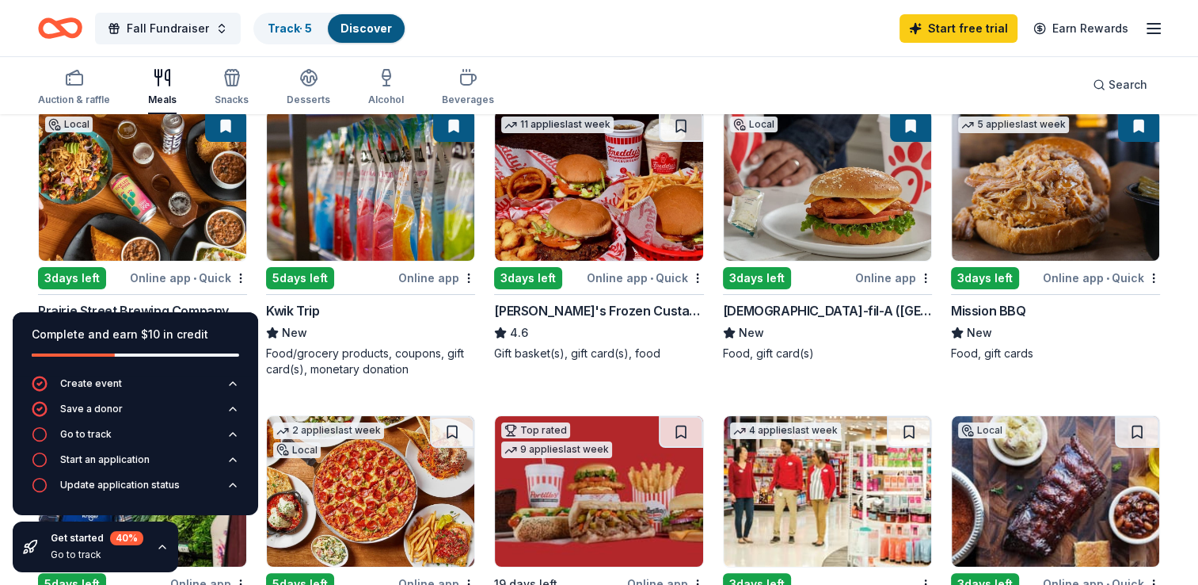
click at [642, 230] on img at bounding box center [599, 185] width 208 height 151
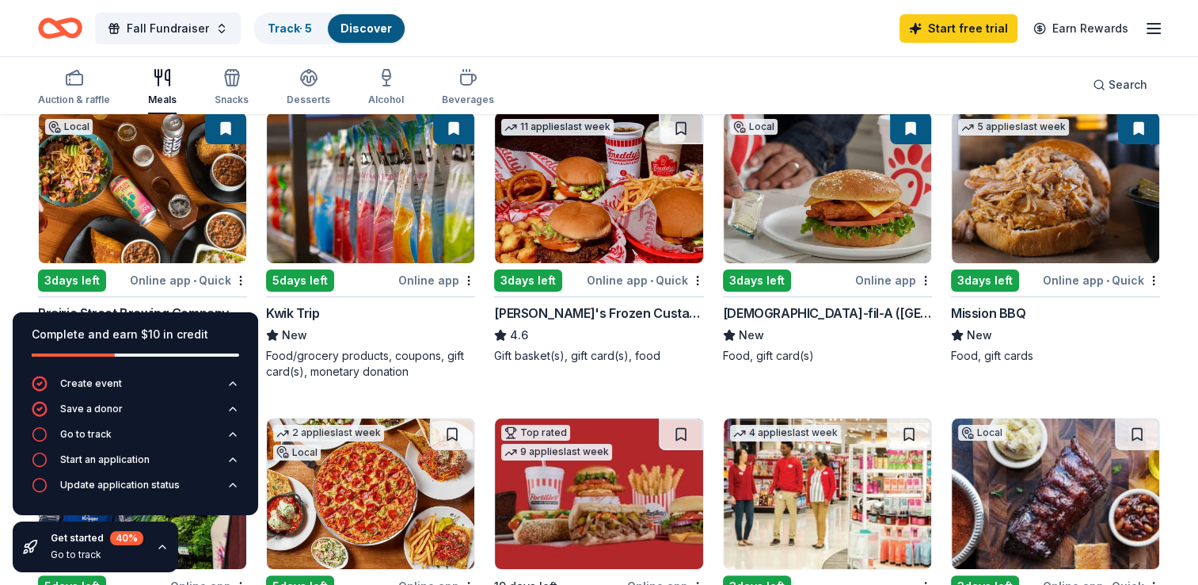
scroll to position [179, 0]
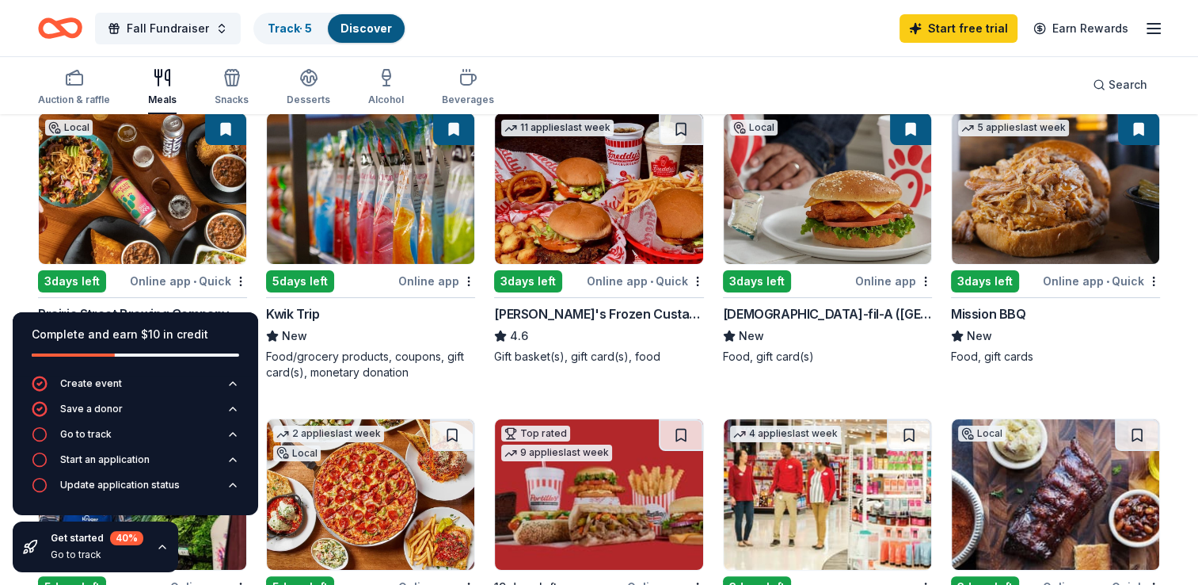
click at [822, 216] on img at bounding box center [828, 188] width 208 height 151
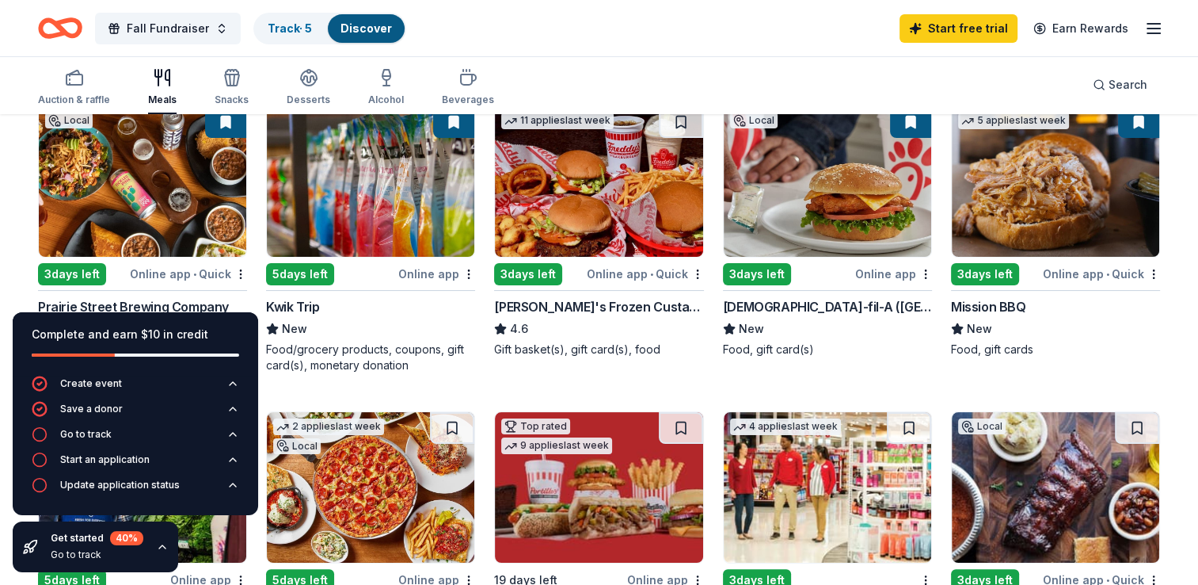
scroll to position [184, 0]
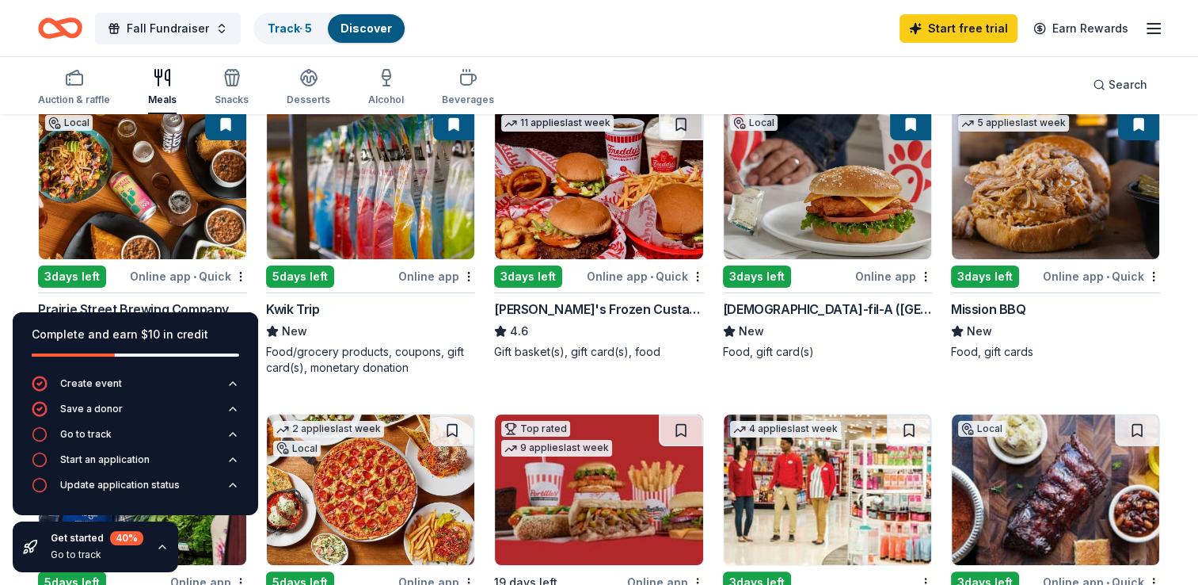
click at [1037, 195] on img at bounding box center [1056, 184] width 208 height 151
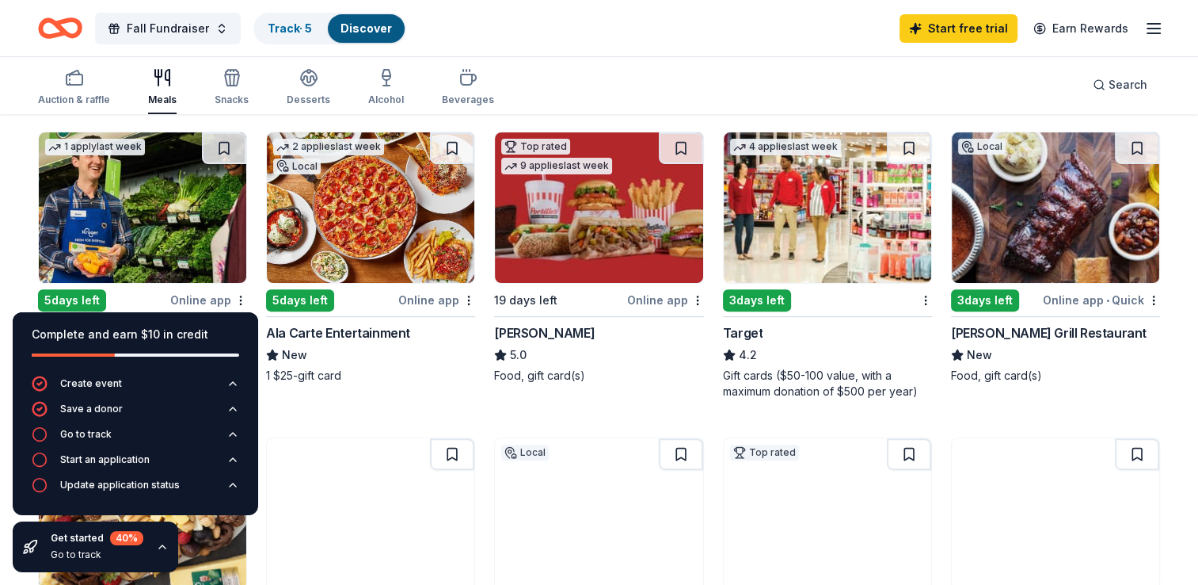
scroll to position [465, 0]
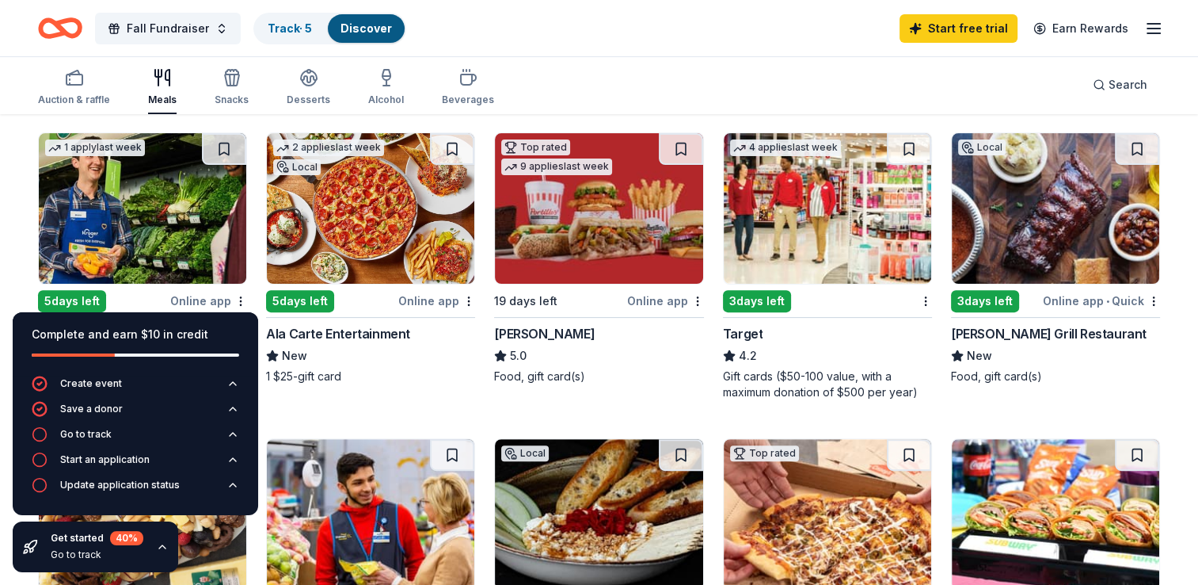
click at [577, 234] on img at bounding box center [599, 208] width 208 height 151
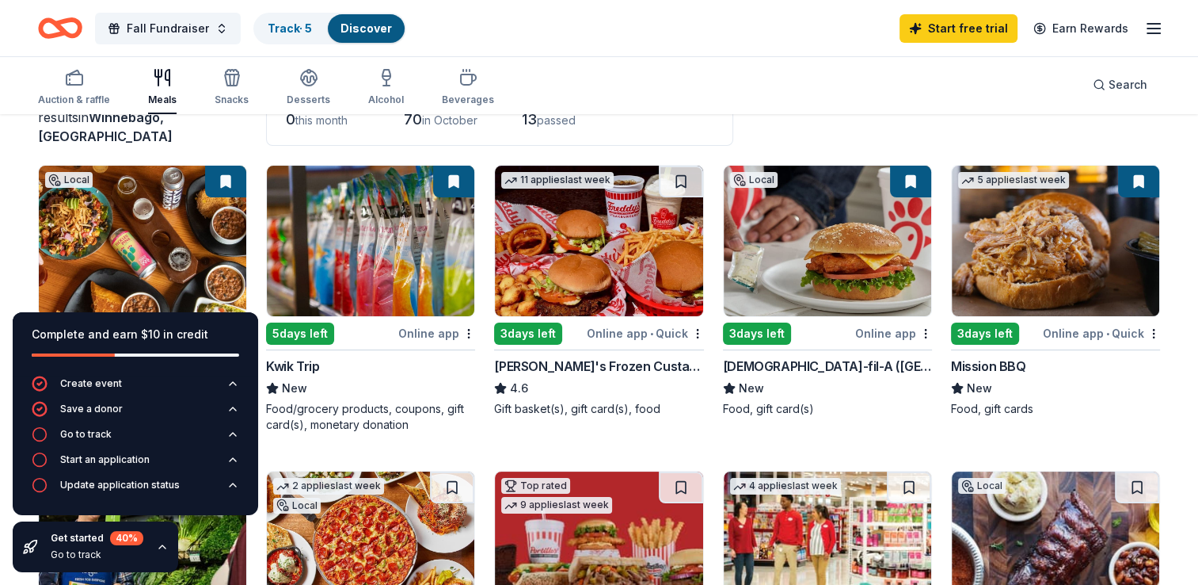
scroll to position [0, 0]
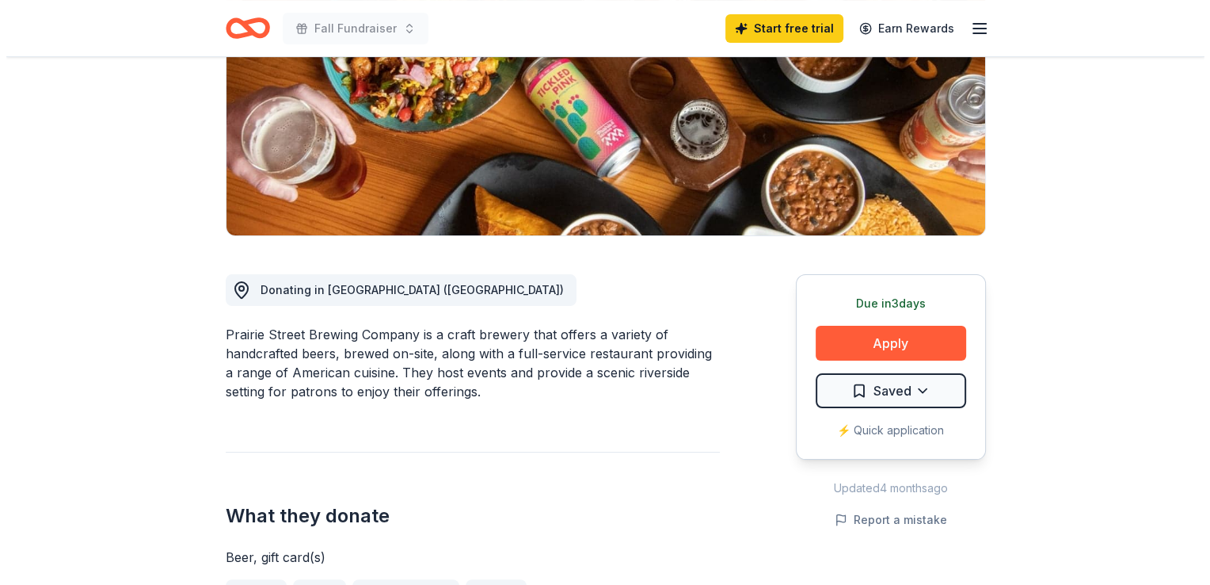
scroll to position [246, 0]
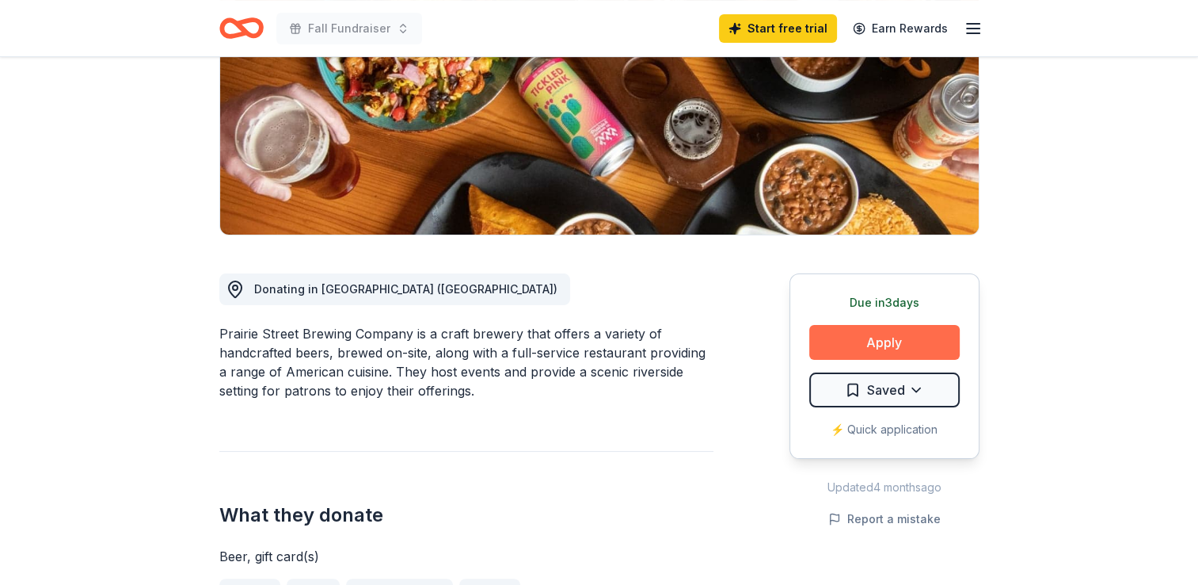
click at [859, 352] on button "Apply" at bounding box center [885, 342] width 151 height 35
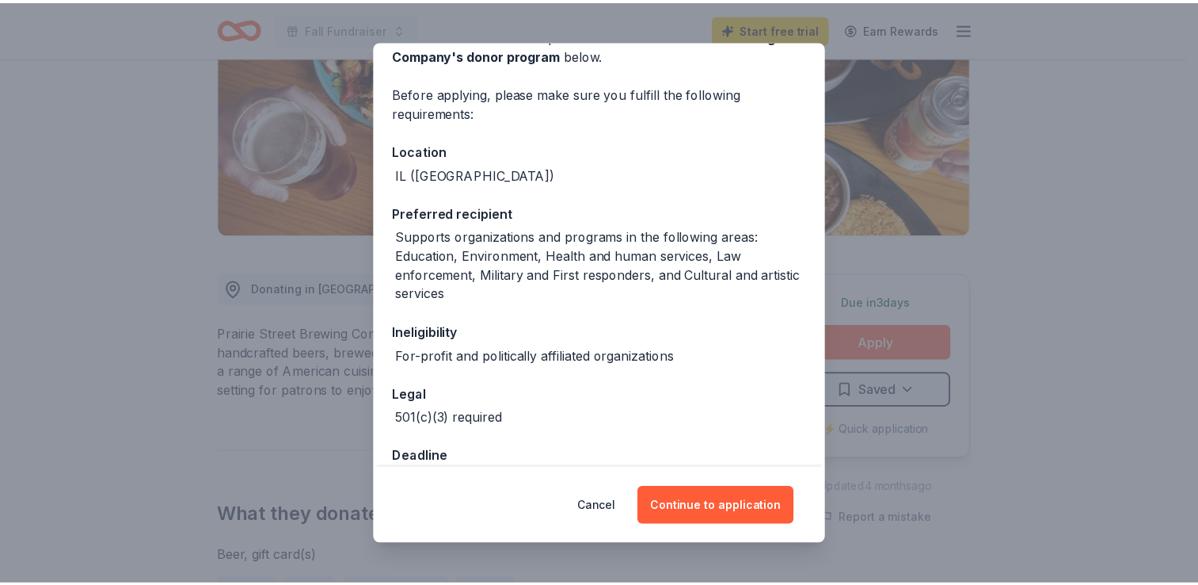
scroll to position [133, 0]
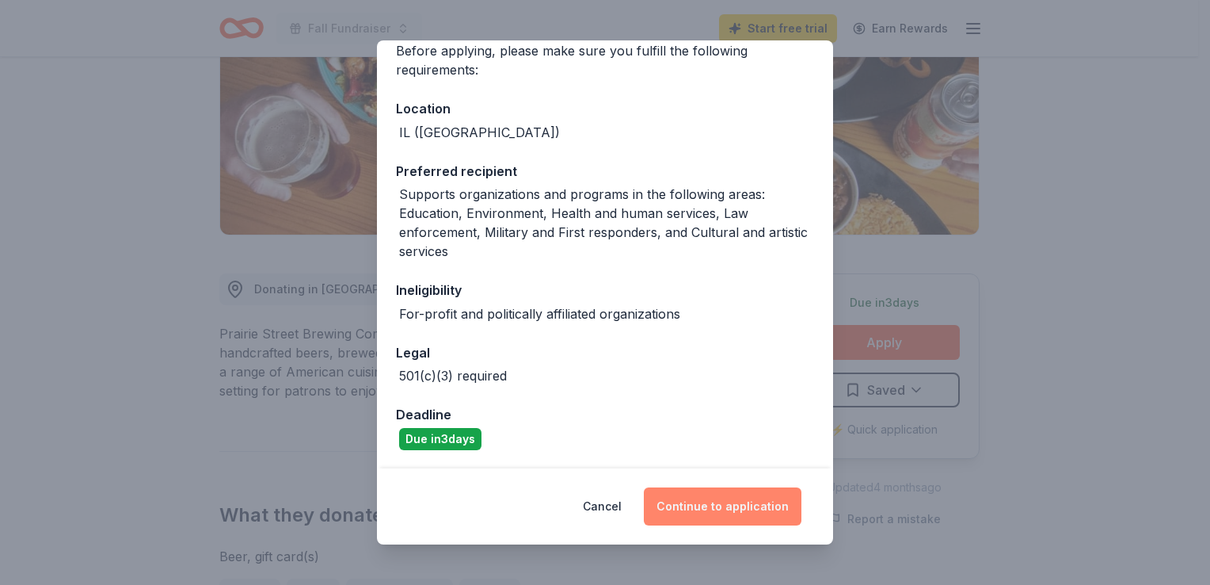
click at [730, 506] on button "Continue to application" at bounding box center [723, 506] width 158 height 38
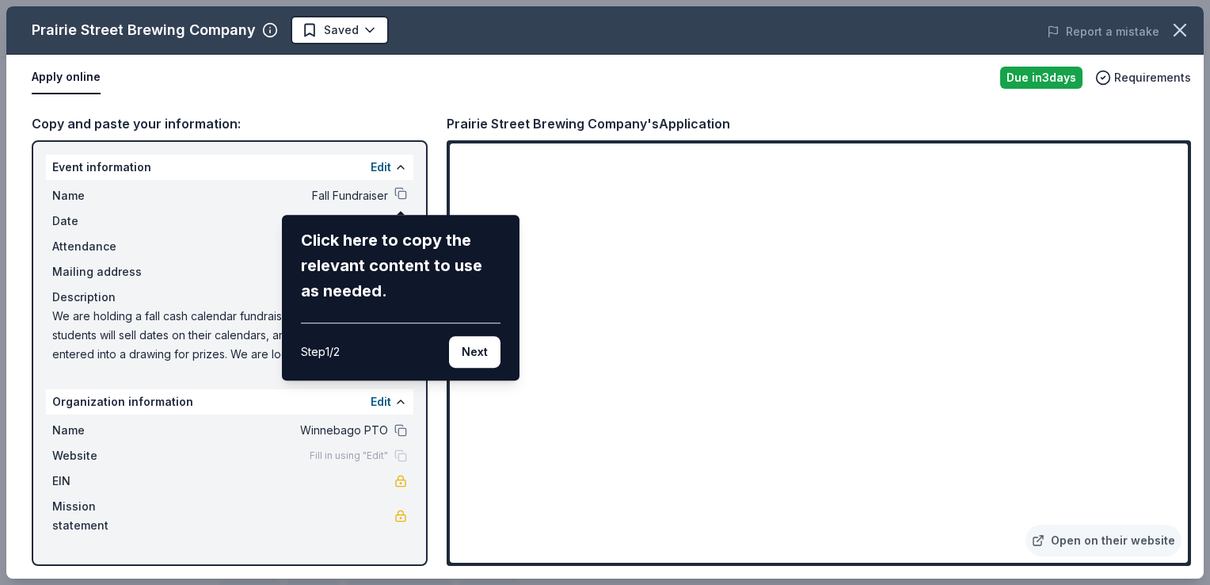
click at [862, 415] on div "Prairie Street Brewing Company Saved Report a mistake Apply online Due in 3 day…" at bounding box center [605, 292] width 1198 height 572
click at [811, 410] on div "Prairie Street Brewing Company Saved Report a mistake Apply online Due in 3 day…" at bounding box center [605, 292] width 1198 height 572
click at [403, 195] on div "Prairie Street Brewing Company Saved Report a mistake Apply online Due in 3 day…" at bounding box center [605, 292] width 1198 height 572
click at [472, 355] on button "Next" at bounding box center [474, 352] width 51 height 32
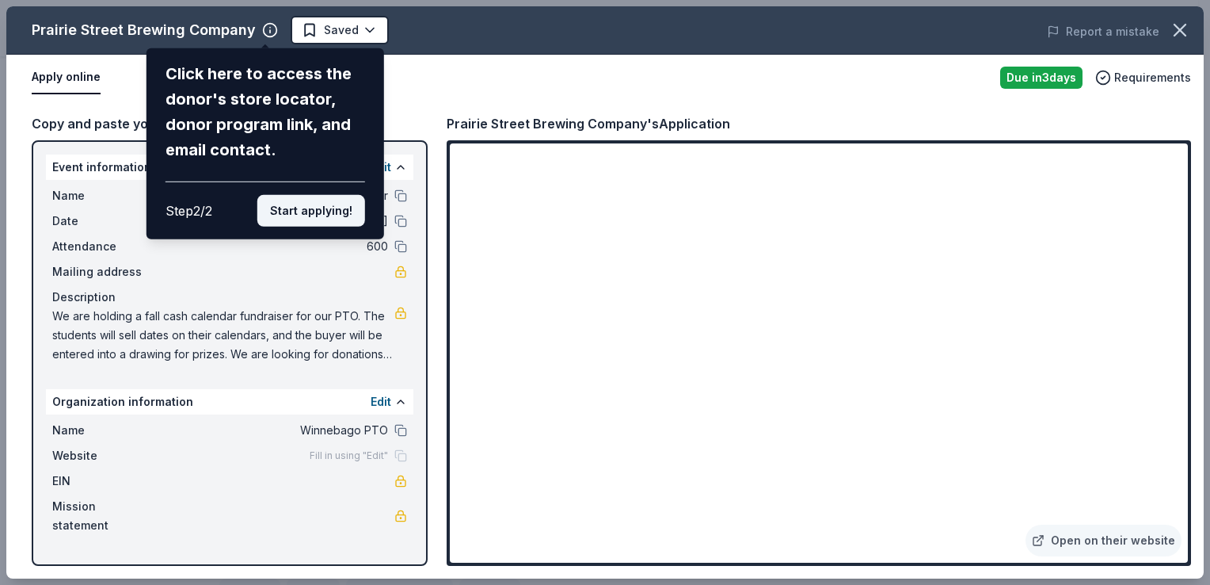
click at [313, 209] on button "Start applying!" at bounding box center [311, 211] width 108 height 32
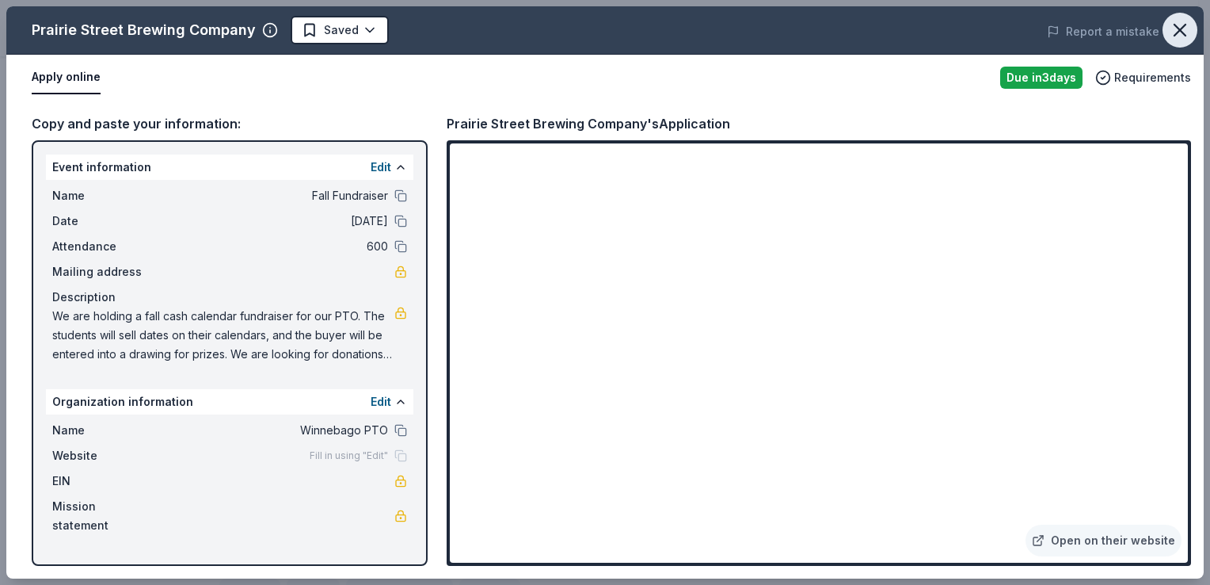
click at [1181, 32] on icon "button" at bounding box center [1180, 30] width 22 height 22
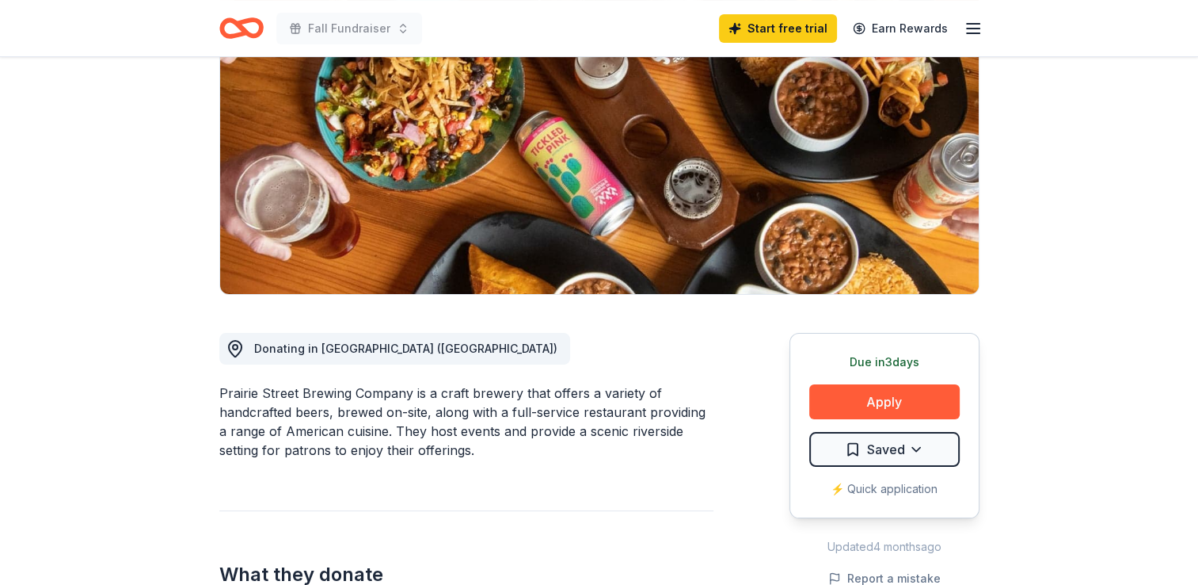
scroll to position [189, 0]
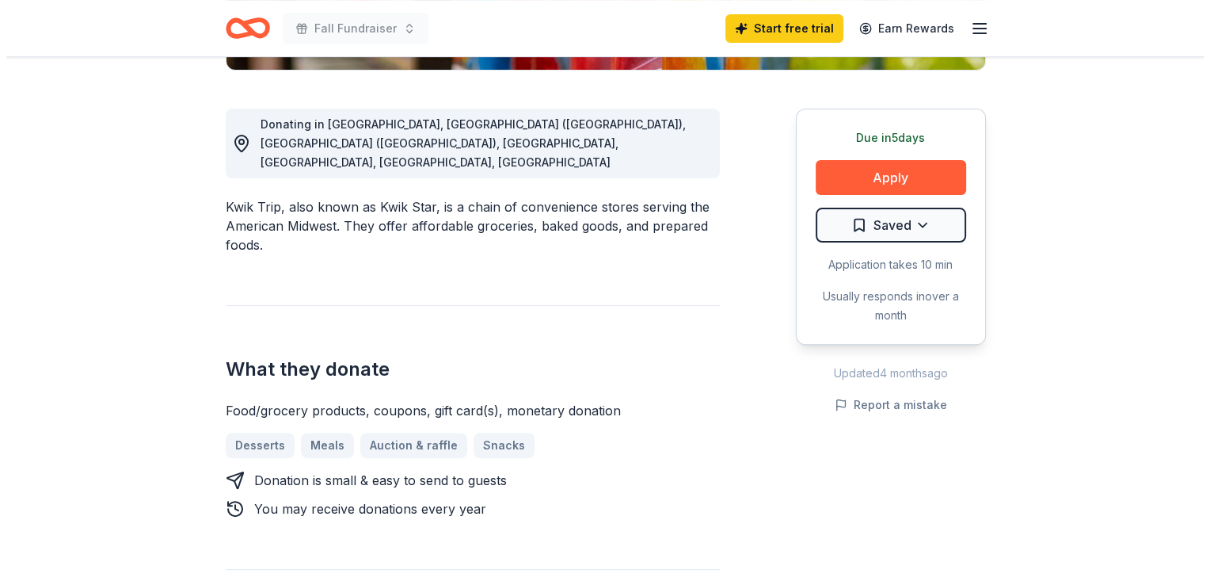
scroll to position [410, 0]
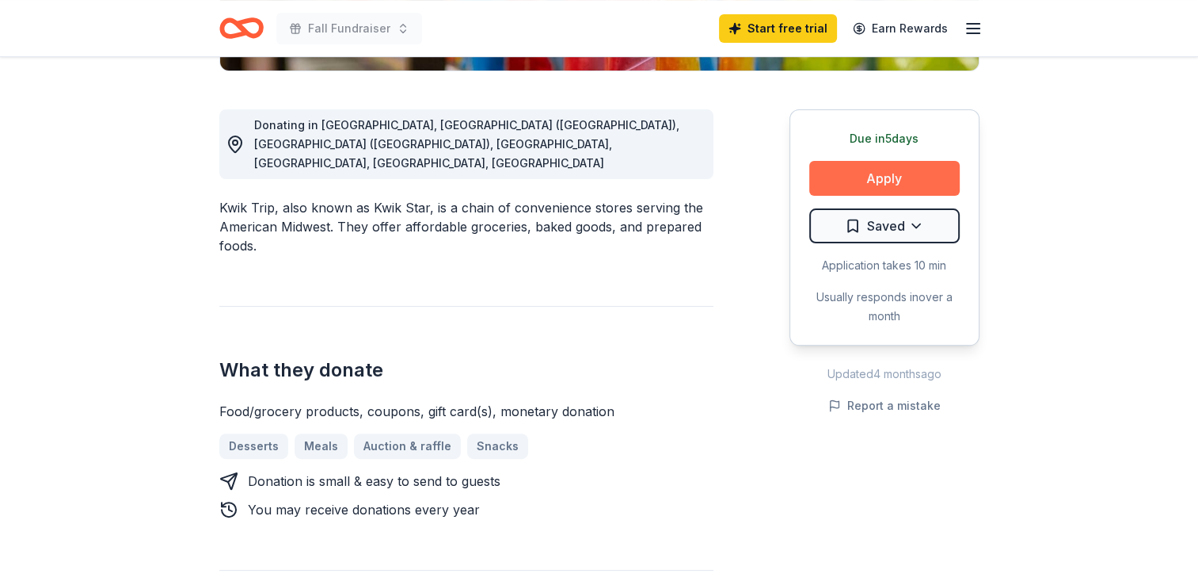
click at [875, 170] on button "Apply" at bounding box center [885, 178] width 151 height 35
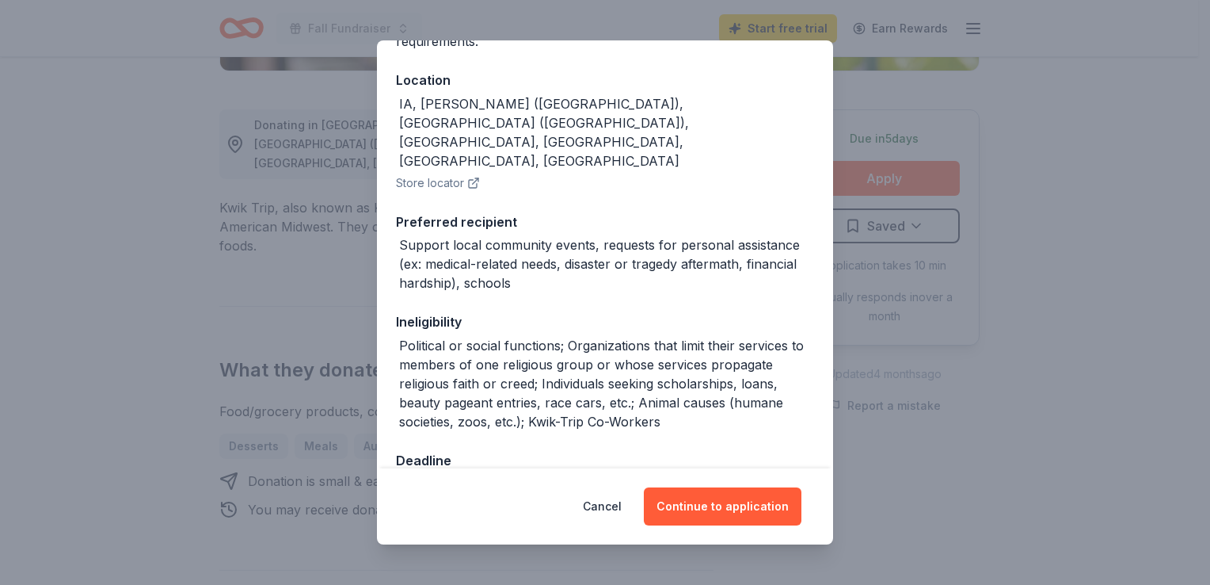
scroll to position [212, 0]
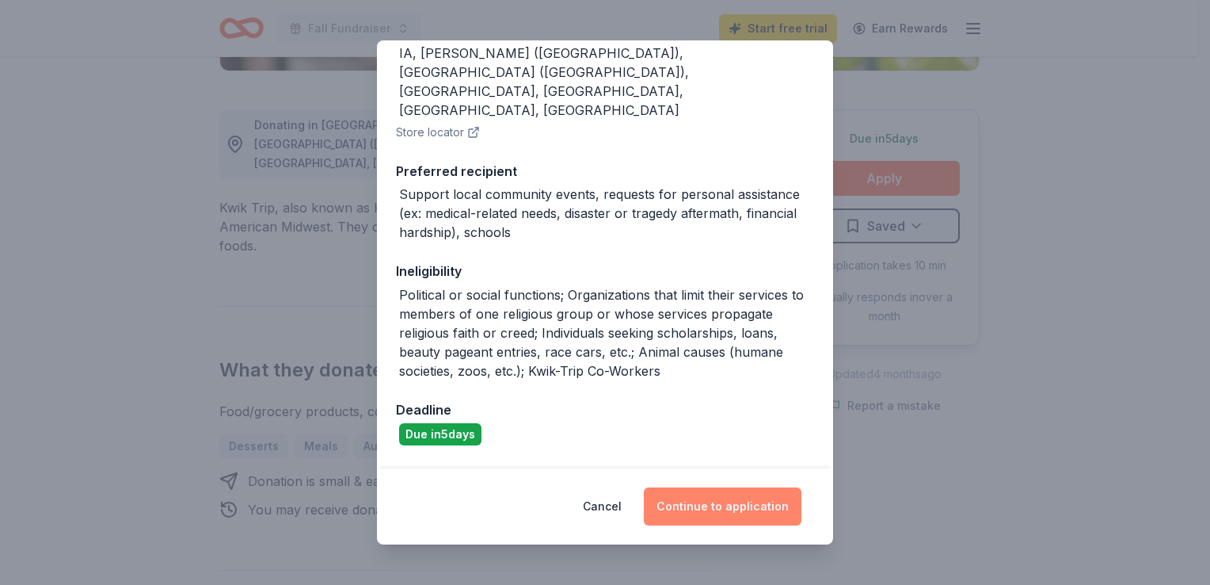
click at [700, 507] on button "Continue to application" at bounding box center [723, 506] width 158 height 38
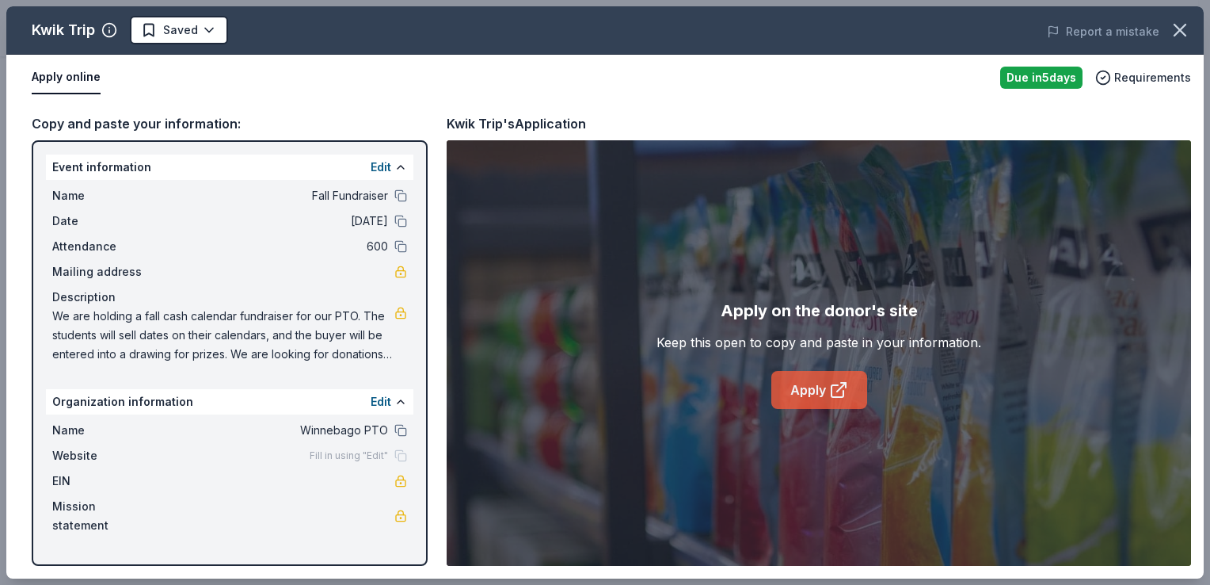
click at [805, 392] on link "Apply" at bounding box center [820, 390] width 96 height 38
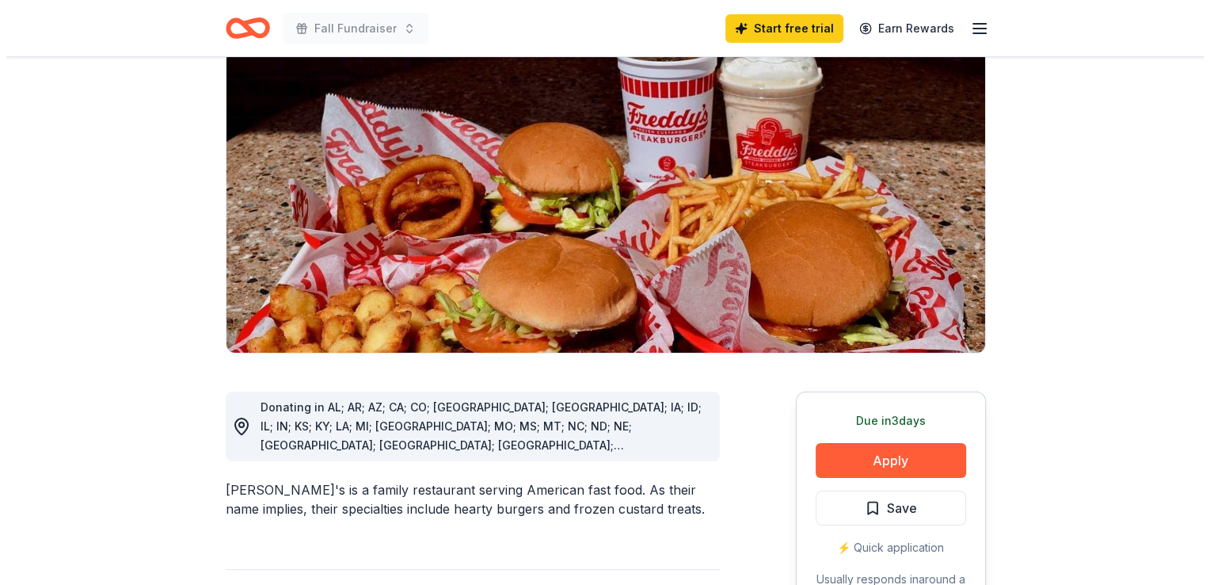
scroll to position [176, 0]
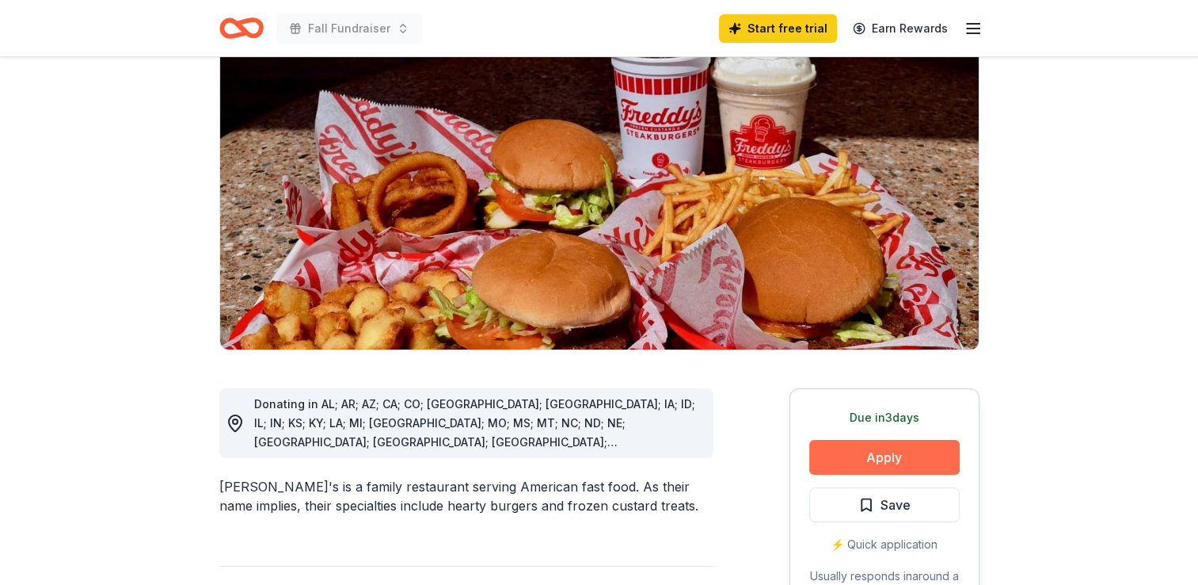
click at [855, 440] on button "Apply" at bounding box center [885, 457] width 151 height 35
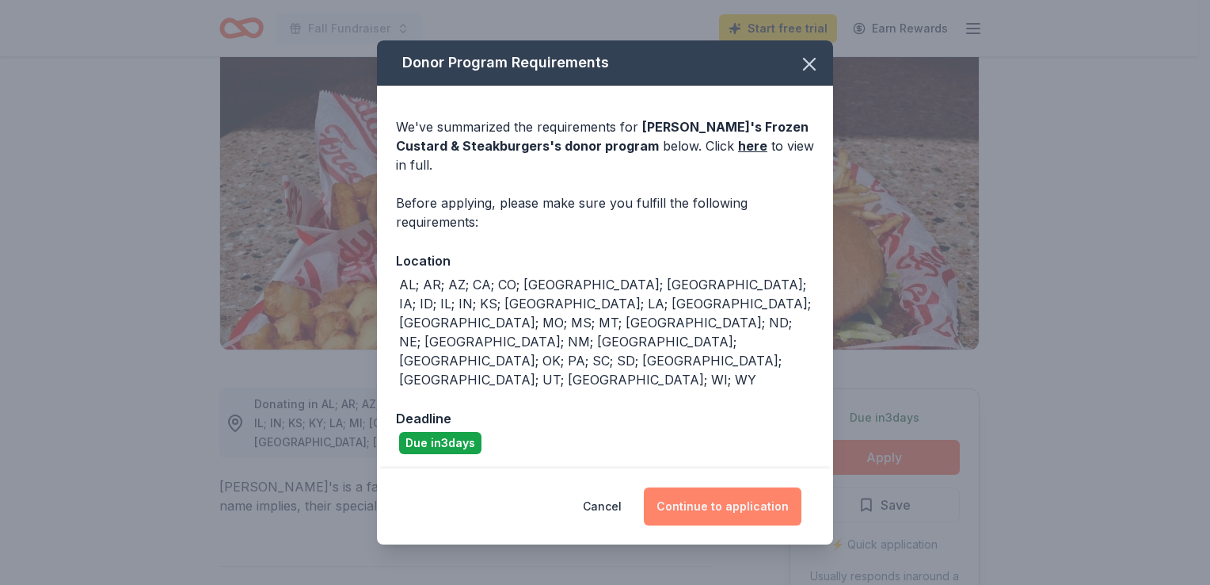
click at [732, 487] on button "Continue to application" at bounding box center [723, 506] width 158 height 38
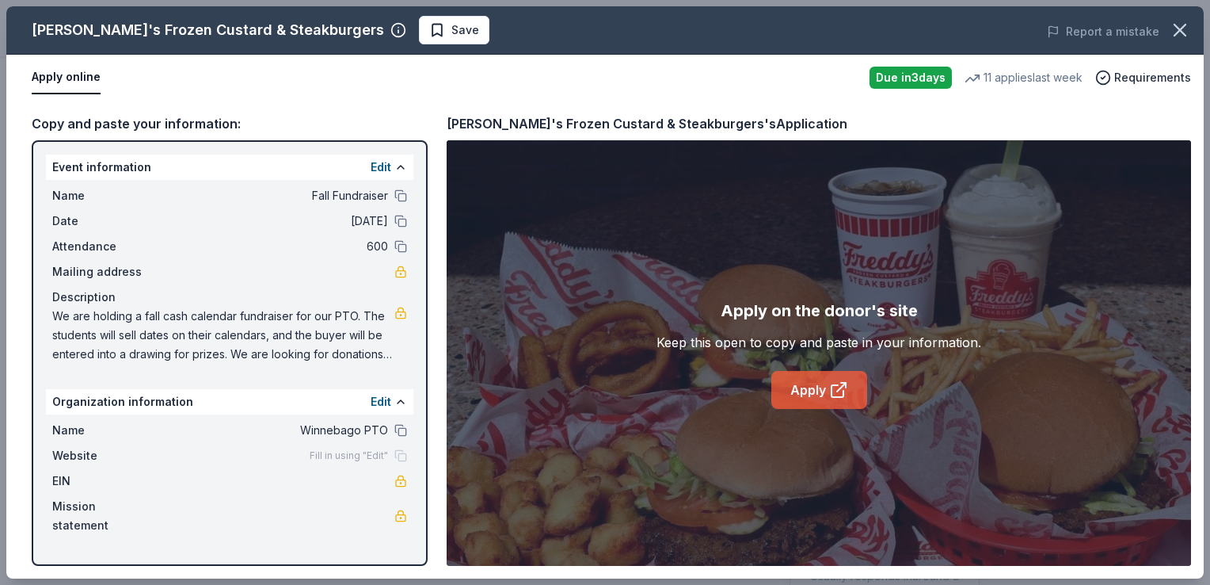
click at [803, 395] on link "Apply" at bounding box center [820, 390] width 96 height 38
click at [399, 398] on button at bounding box center [400, 401] width 13 height 13
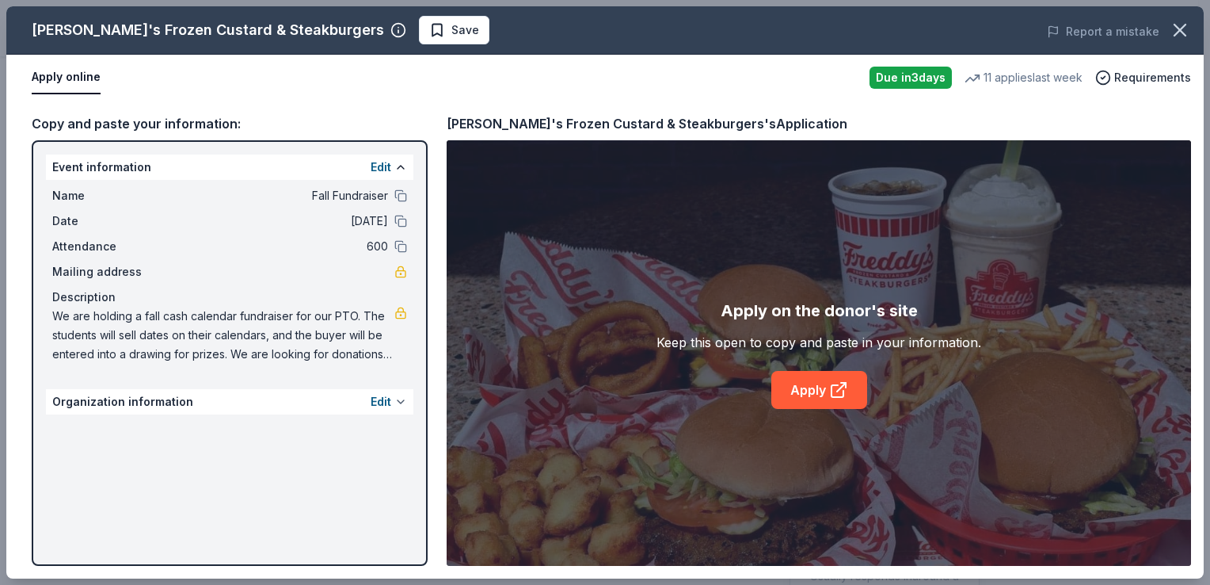
click at [399, 398] on button at bounding box center [400, 401] width 13 height 13
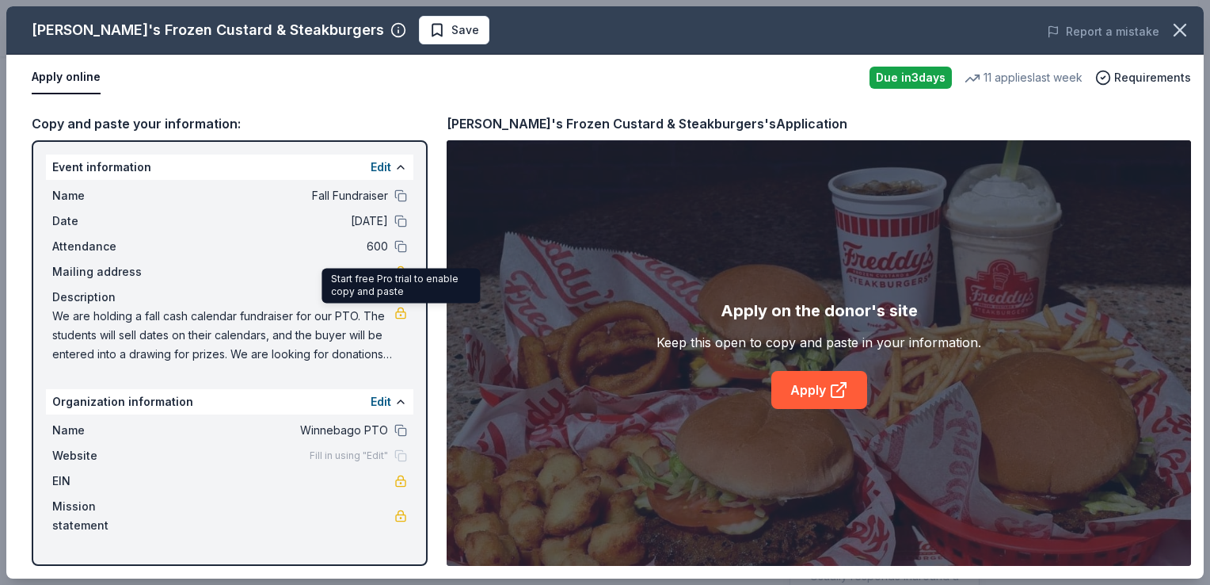
click at [398, 307] on link at bounding box center [400, 313] width 13 height 13
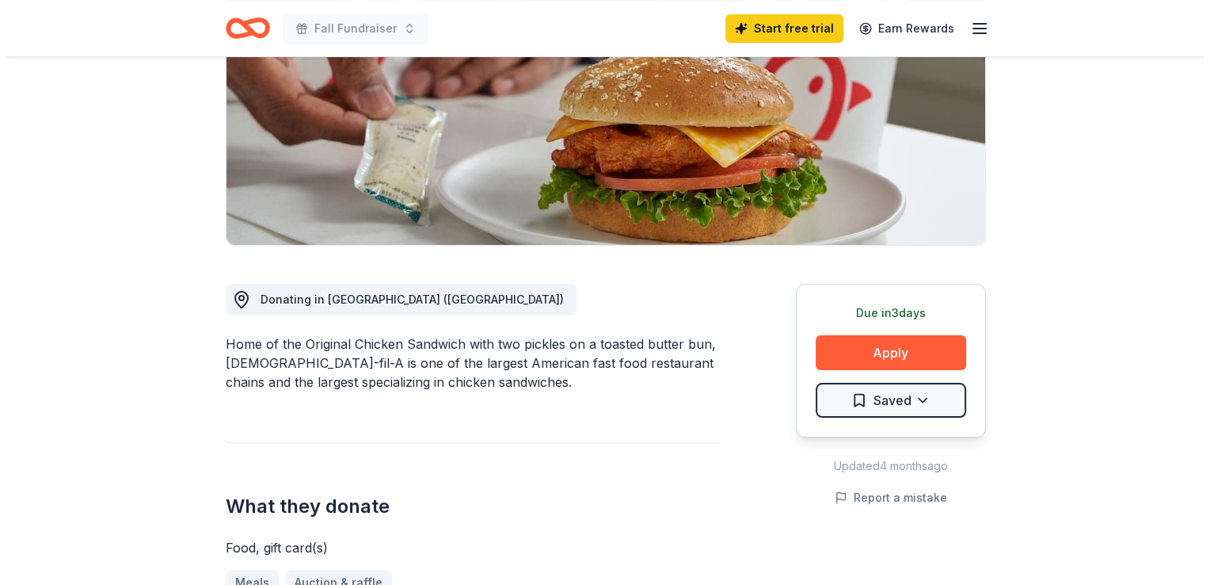
scroll to position [281, 0]
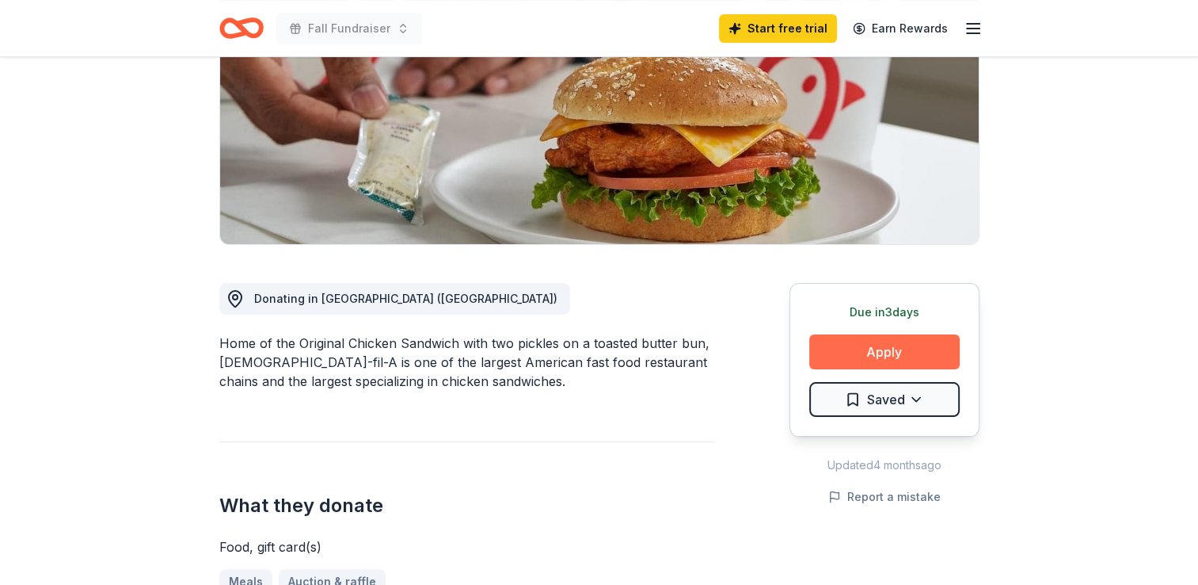
click at [855, 334] on button "Apply" at bounding box center [885, 351] width 151 height 35
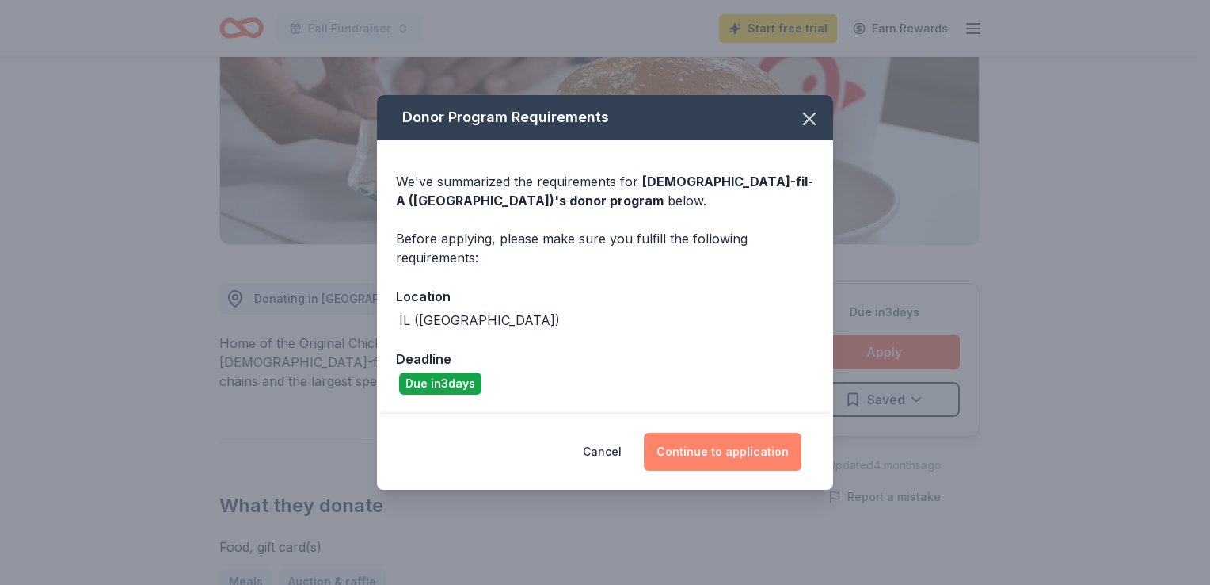
click at [761, 456] on button "Continue to application" at bounding box center [723, 452] width 158 height 38
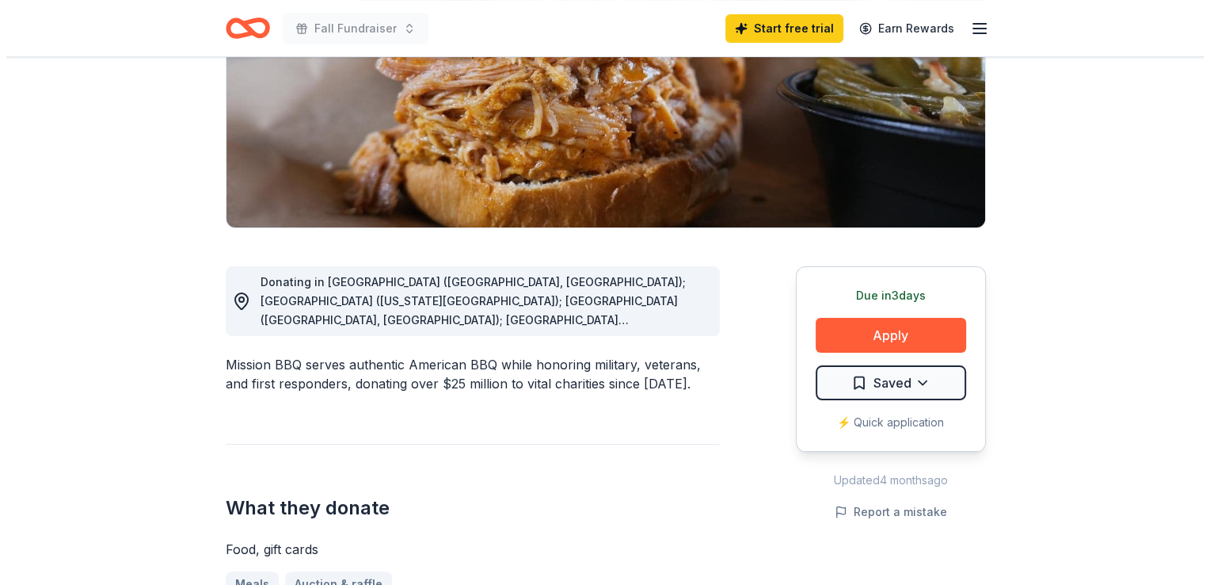
scroll to position [256, 0]
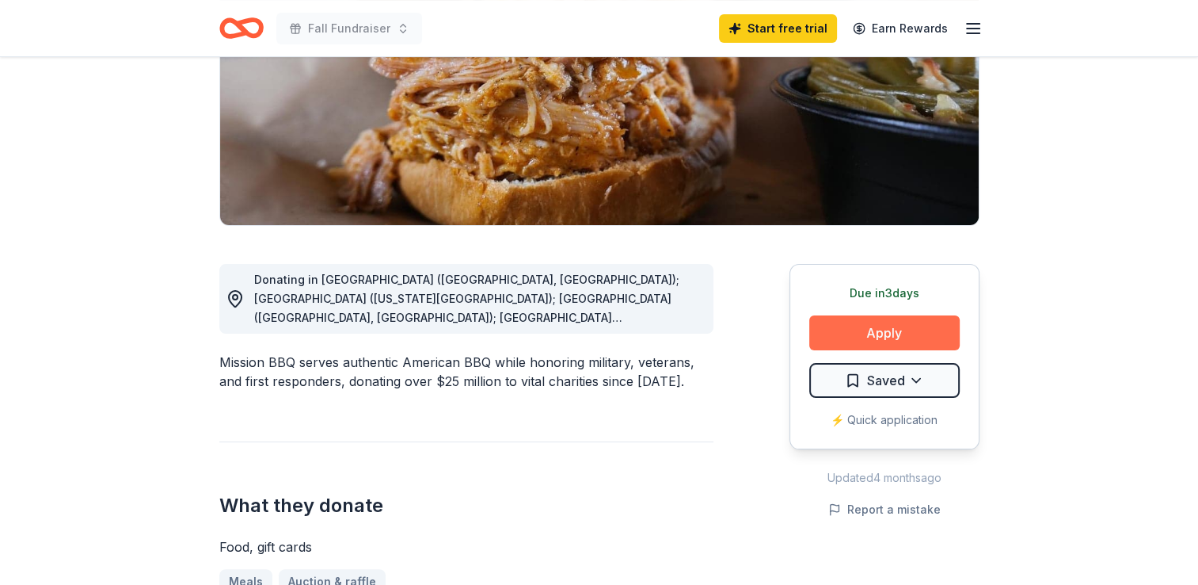
click at [878, 331] on button "Apply" at bounding box center [885, 332] width 151 height 35
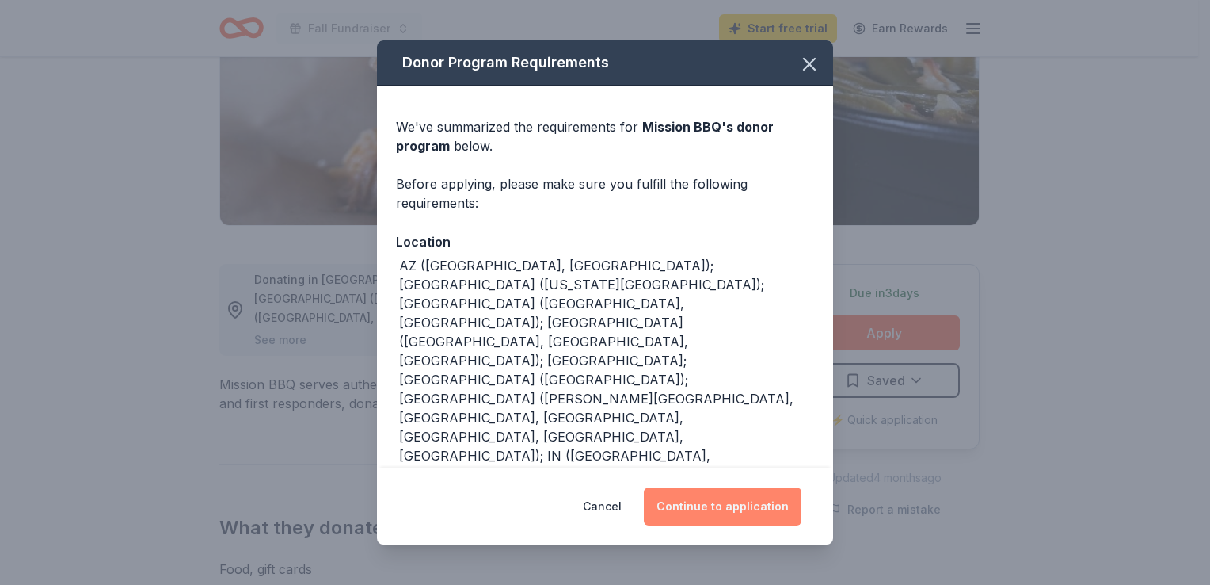
click at [751, 523] on button "Continue to application" at bounding box center [723, 506] width 158 height 38
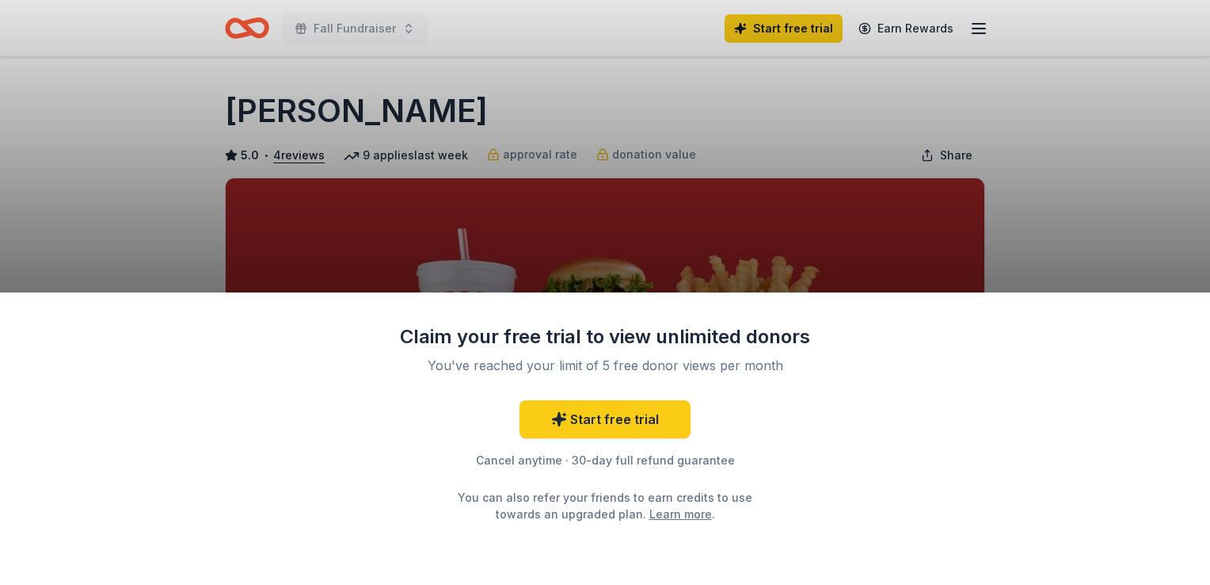
click at [1088, 204] on div "Claim your free trial to view unlimited donors You've reached your limit of 5 f…" at bounding box center [605, 292] width 1210 height 585
